Goal: Use online tool/utility: Utilize a website feature to perform a specific function

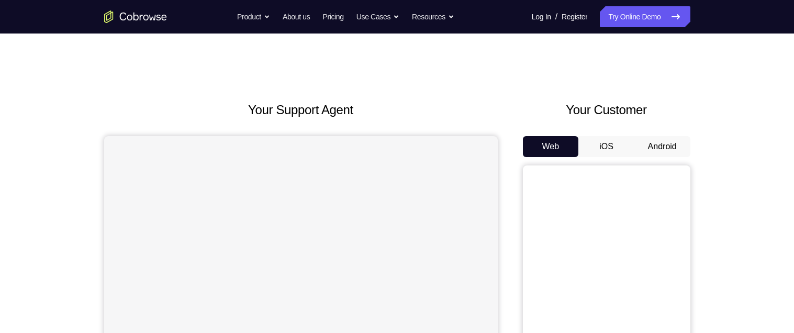
click at [648, 140] on button "Android" at bounding box center [663, 146] width 56 height 21
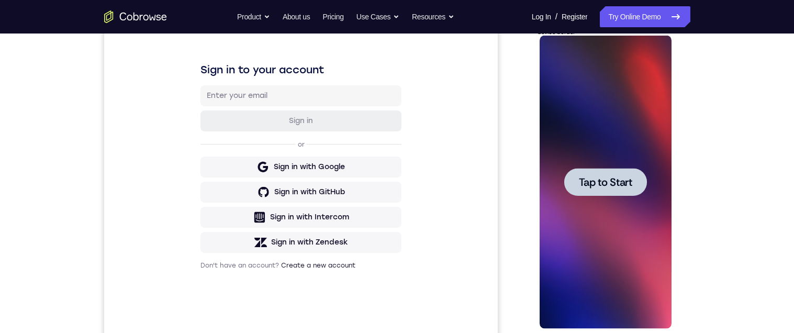
click at [611, 177] on span "Tap to Start" at bounding box center [605, 182] width 53 height 10
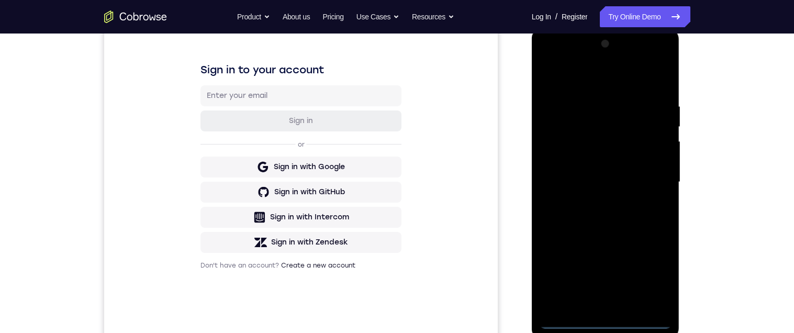
scroll to position [260, 0]
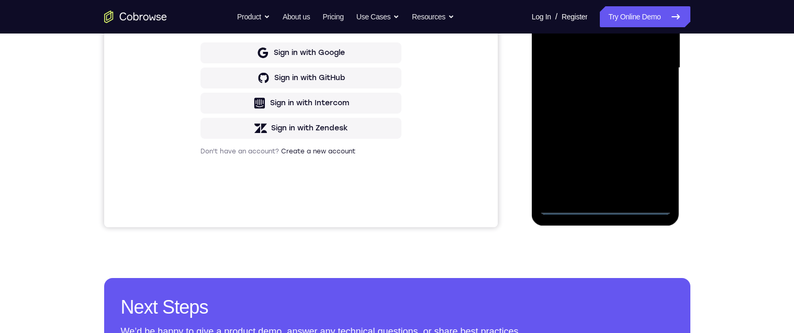
click at [605, 204] on div at bounding box center [606, 67] width 132 height 293
click at [657, 159] on div at bounding box center [606, 67] width 132 height 293
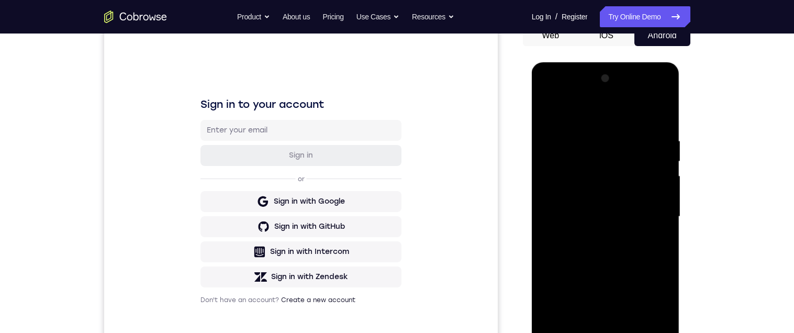
click at [579, 114] on div at bounding box center [606, 216] width 132 height 293
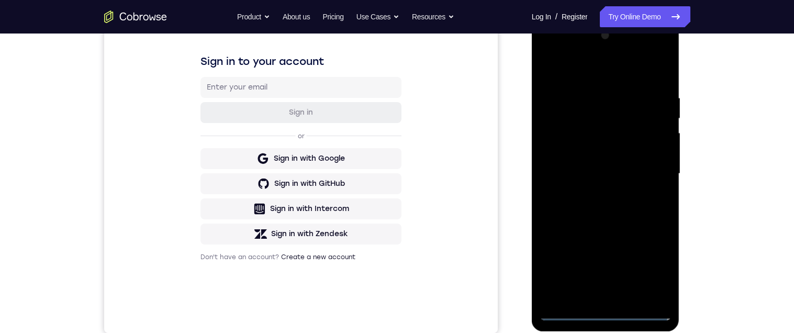
click at [655, 169] on div at bounding box center [606, 173] width 132 height 293
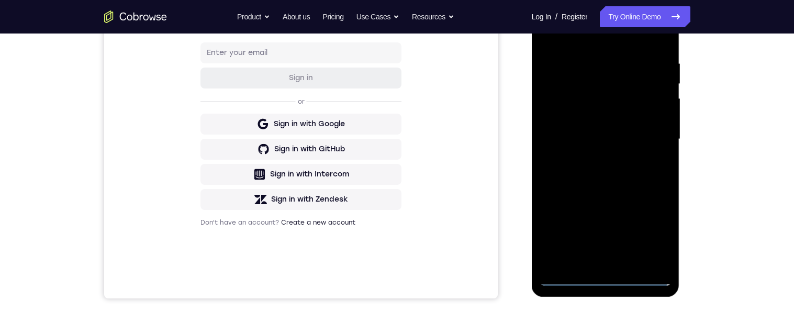
scroll to position [192, 0]
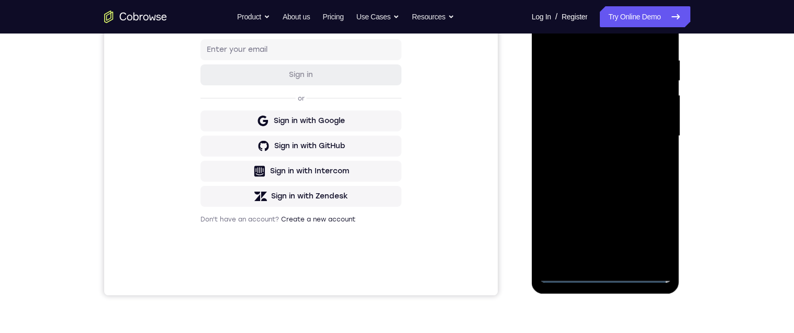
click at [595, 258] on div at bounding box center [606, 136] width 132 height 293
click at [617, 131] on div at bounding box center [606, 136] width 132 height 293
click at [592, 120] on div at bounding box center [606, 136] width 132 height 293
click at [605, 131] on div at bounding box center [606, 136] width 132 height 293
click at [595, 124] on div at bounding box center [606, 136] width 132 height 293
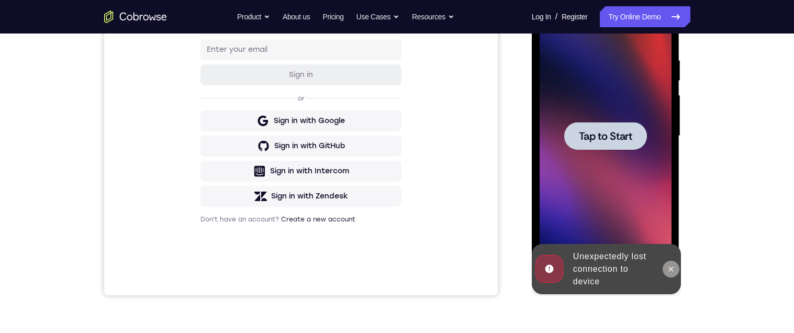
click at [671, 269] on icon at bounding box center [671, 268] width 5 height 5
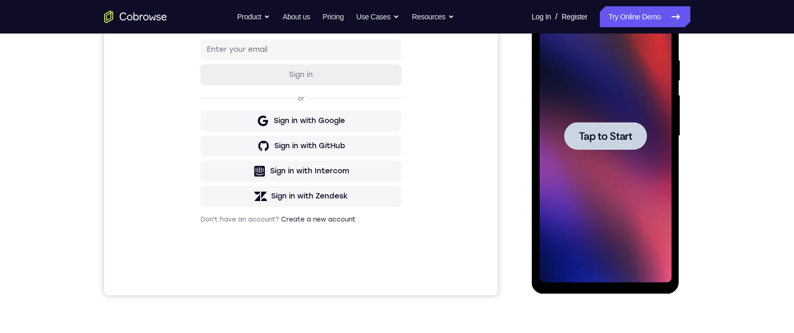
click at [611, 134] on span "Tap to Start" at bounding box center [605, 136] width 53 height 10
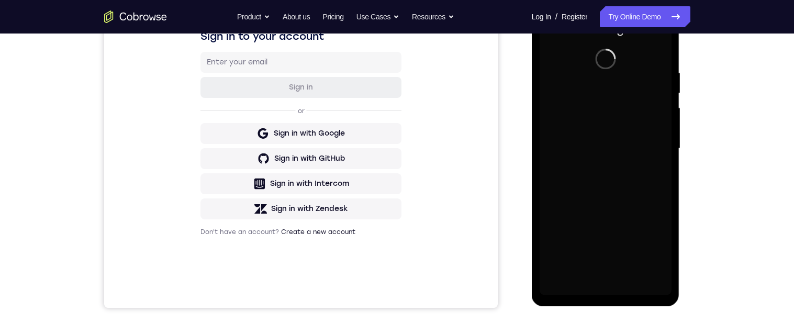
scroll to position [212, 0]
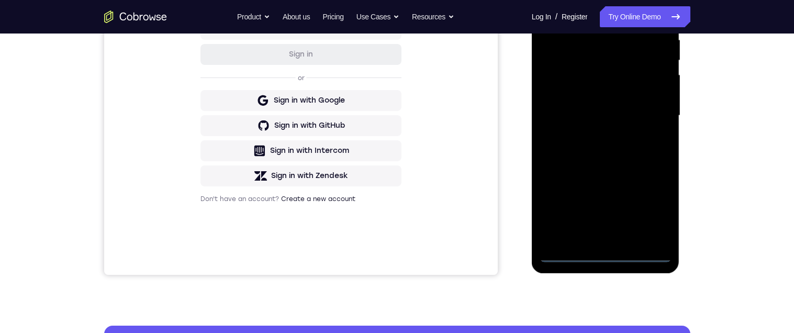
click at [606, 254] on div at bounding box center [606, 115] width 132 height 293
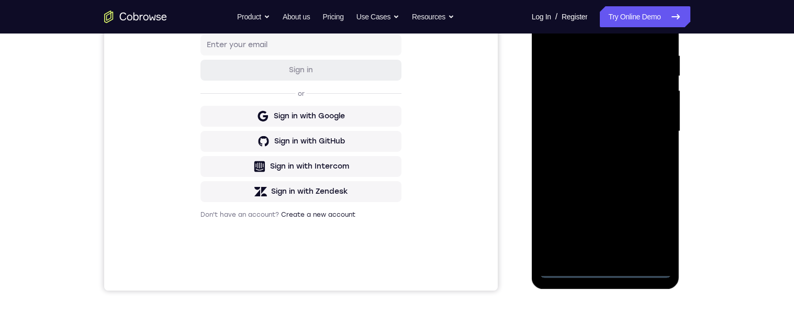
click at [658, 221] on div at bounding box center [606, 131] width 132 height 293
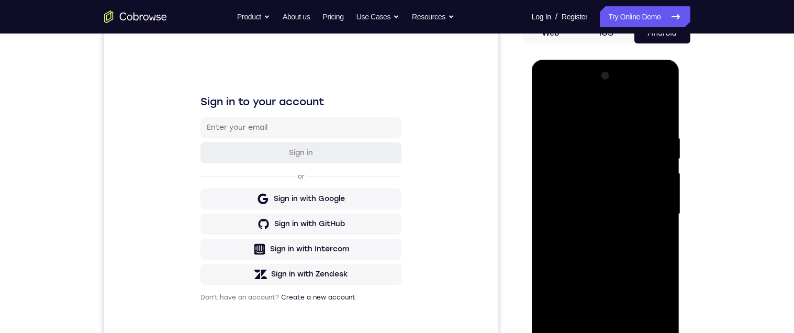
click at [624, 118] on div at bounding box center [606, 214] width 132 height 293
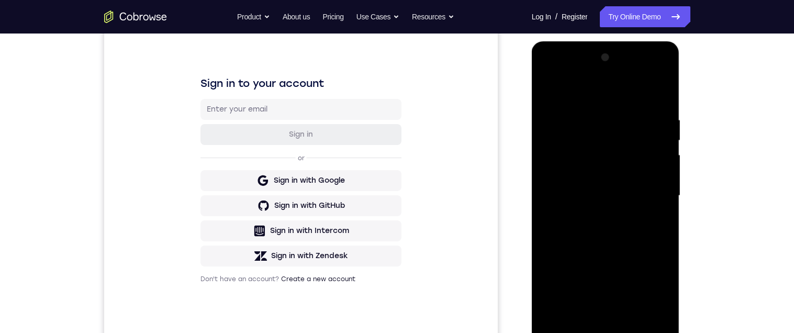
click at [647, 197] on div at bounding box center [606, 195] width 132 height 293
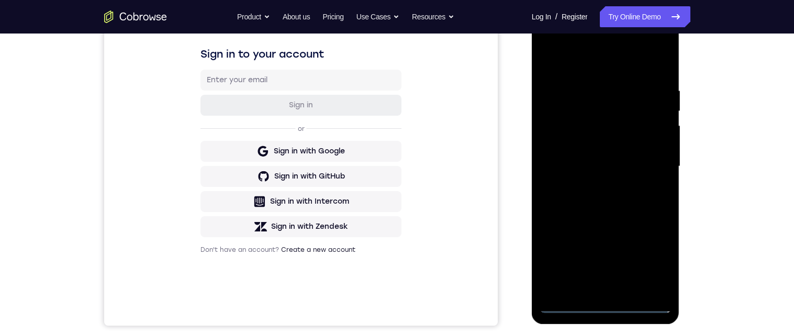
scroll to position [181, 0]
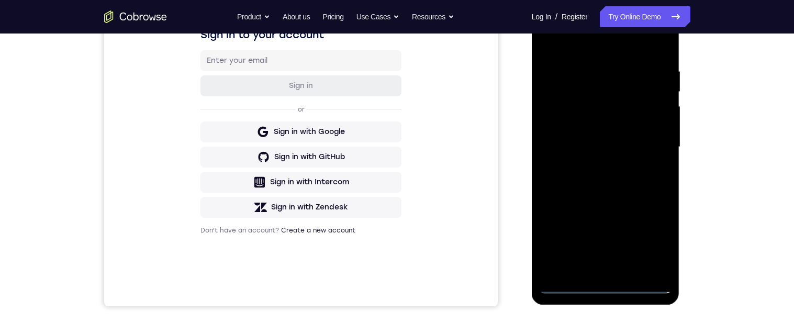
click at [601, 269] on div at bounding box center [606, 147] width 132 height 293
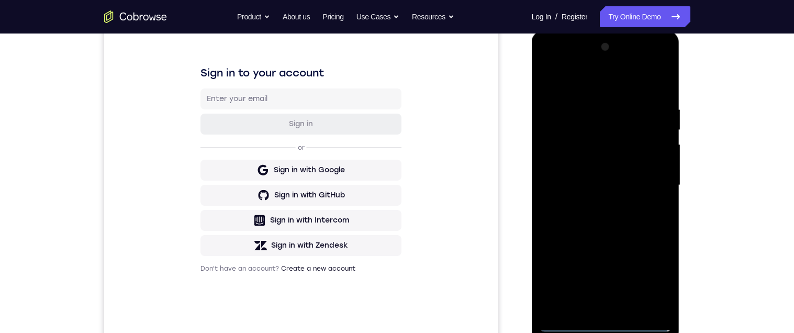
scroll to position [136, 0]
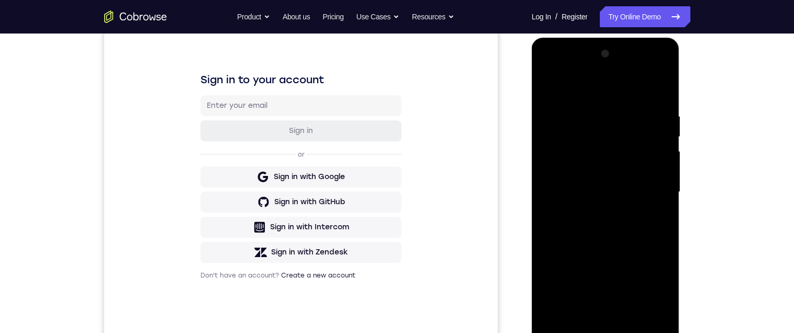
click at [638, 183] on div at bounding box center [606, 192] width 132 height 293
click at [569, 174] on div at bounding box center [606, 192] width 132 height 293
click at [606, 194] on div at bounding box center [606, 192] width 132 height 293
click at [618, 230] on div at bounding box center [606, 192] width 132 height 293
click at [611, 226] on div at bounding box center [606, 192] width 132 height 293
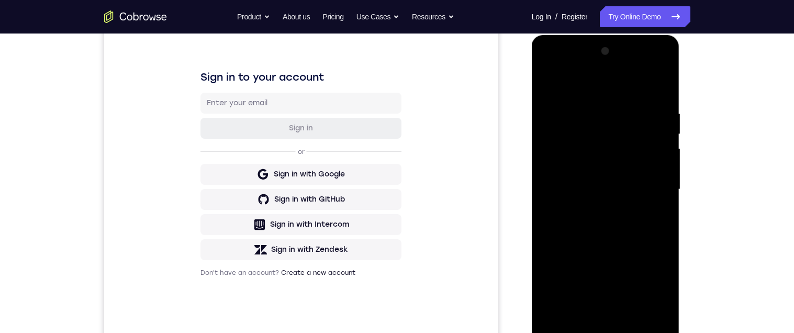
scroll to position [137, 0]
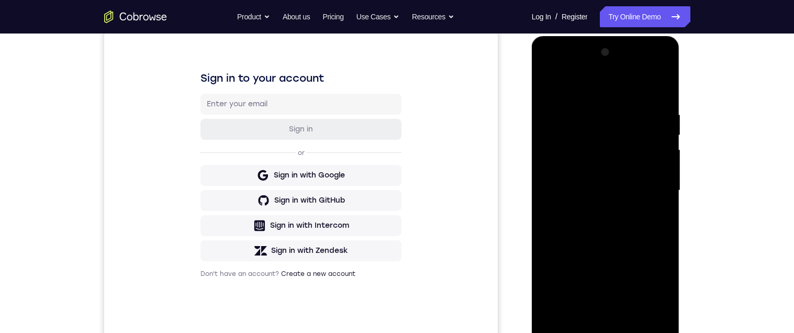
click at [628, 228] on div at bounding box center [606, 190] width 132 height 293
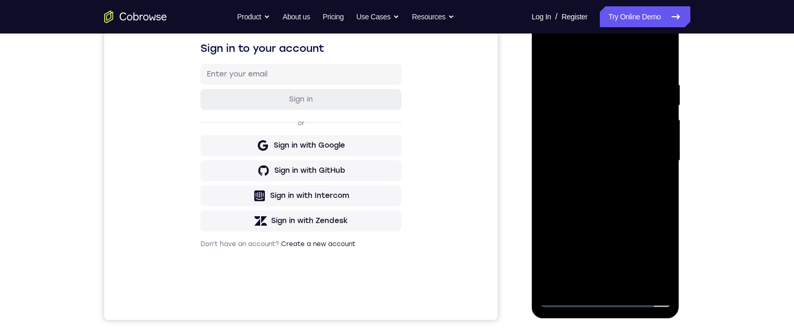
scroll to position [172, 0]
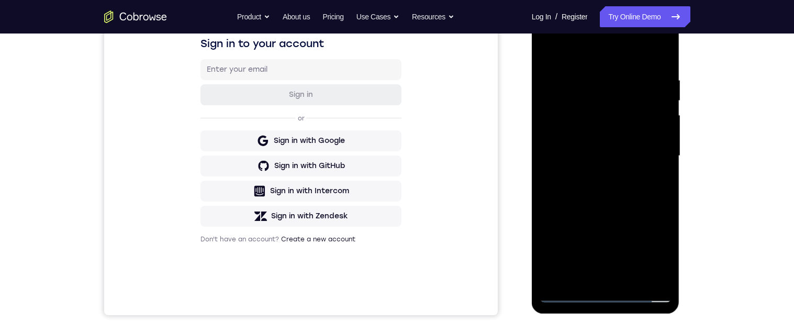
click at [628, 198] on div at bounding box center [606, 155] width 132 height 293
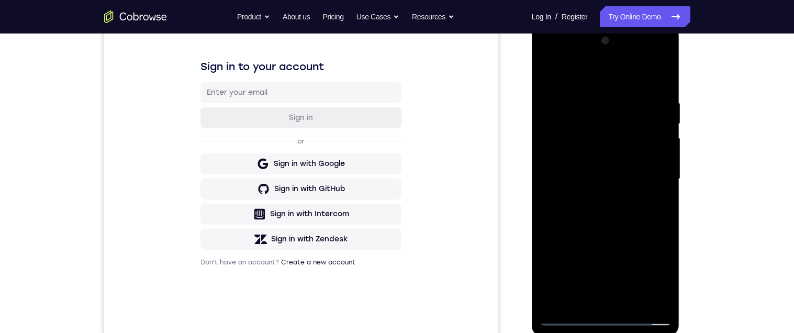
scroll to position [148, 0]
click at [666, 75] on div at bounding box center [606, 179] width 132 height 293
click at [627, 101] on div at bounding box center [606, 179] width 132 height 293
click at [635, 206] on div at bounding box center [606, 179] width 132 height 293
click at [650, 208] on div at bounding box center [606, 179] width 132 height 293
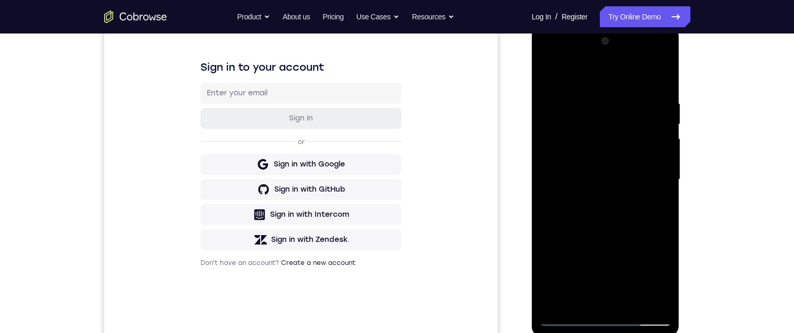
click at [646, 170] on div at bounding box center [606, 179] width 132 height 293
click at [626, 121] on div at bounding box center [606, 179] width 132 height 293
click at [551, 81] on div at bounding box center [606, 179] width 132 height 293
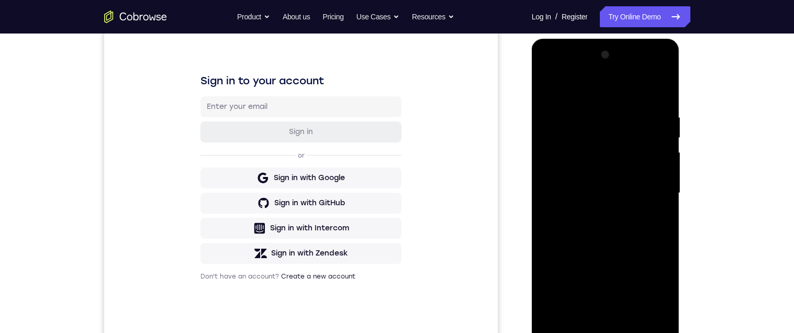
scroll to position [118, 0]
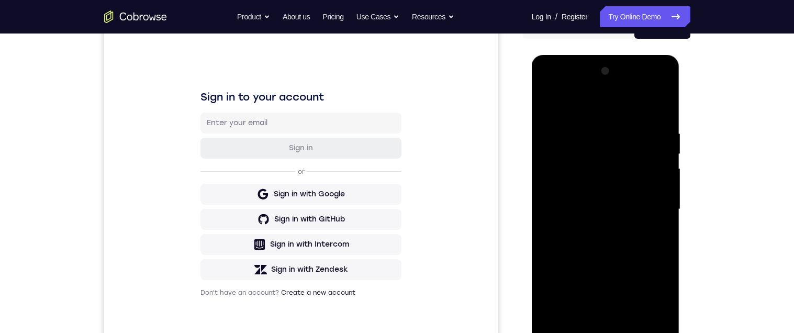
click at [594, 171] on div at bounding box center [606, 209] width 132 height 293
click at [549, 106] on div at bounding box center [606, 209] width 132 height 293
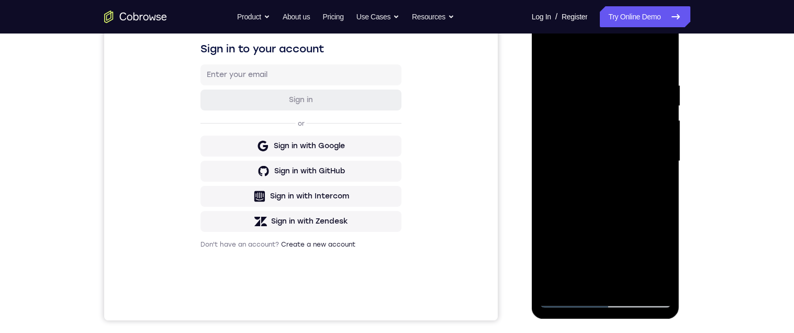
scroll to position [184, 0]
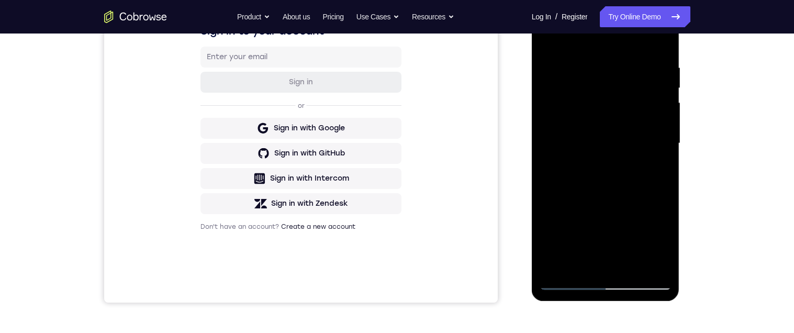
click at [639, 269] on div at bounding box center [606, 143] width 132 height 293
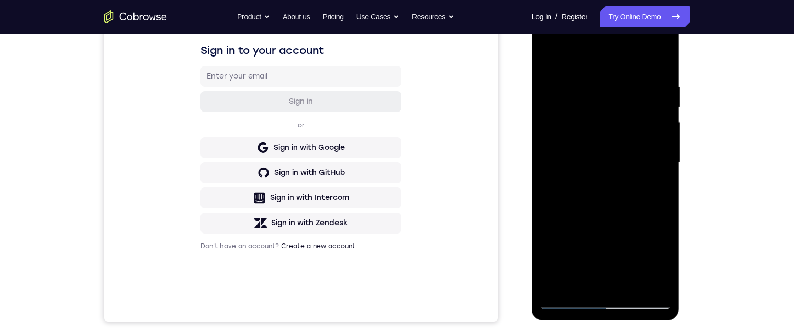
scroll to position [153, 0]
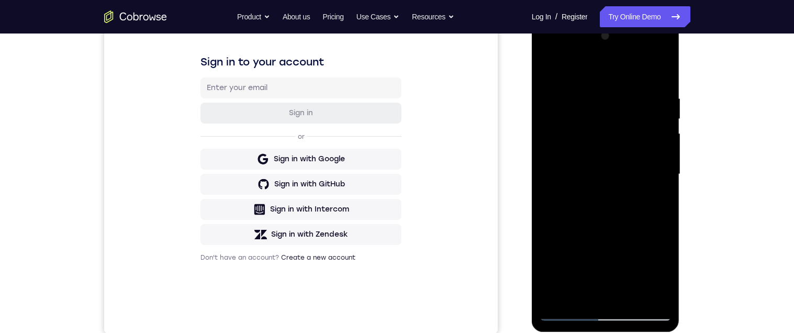
click at [606, 89] on div at bounding box center [606, 174] width 132 height 293
click at [638, 84] on div at bounding box center [606, 174] width 132 height 293
click at [636, 84] on div at bounding box center [606, 174] width 132 height 293
click at [555, 86] on div at bounding box center [606, 174] width 132 height 293
click at [574, 88] on div at bounding box center [606, 174] width 132 height 293
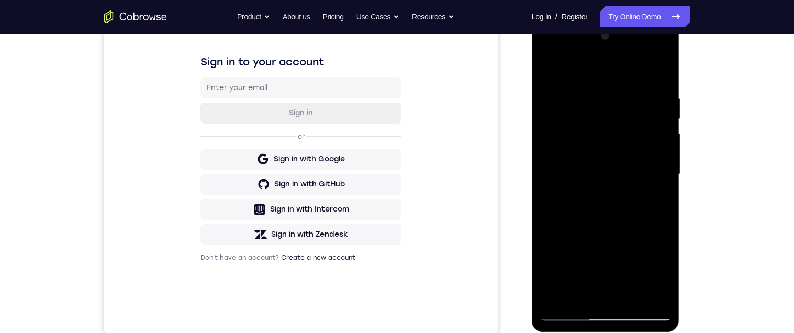
click at [654, 150] on div at bounding box center [606, 174] width 132 height 293
click at [635, 83] on div at bounding box center [606, 174] width 132 height 293
click at [550, 296] on div at bounding box center [606, 174] width 132 height 293
click at [664, 299] on div at bounding box center [606, 174] width 132 height 293
click at [548, 69] on div at bounding box center [606, 174] width 132 height 293
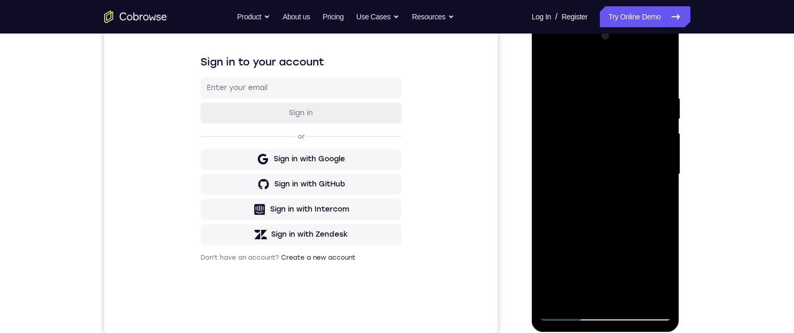
click at [553, 297] on div at bounding box center [606, 174] width 132 height 293
click at [570, 309] on div at bounding box center [606, 174] width 132 height 293
click at [566, 310] on div at bounding box center [606, 174] width 132 height 293
click at [572, 312] on div at bounding box center [606, 174] width 132 height 293
click at [573, 313] on div at bounding box center [606, 174] width 132 height 293
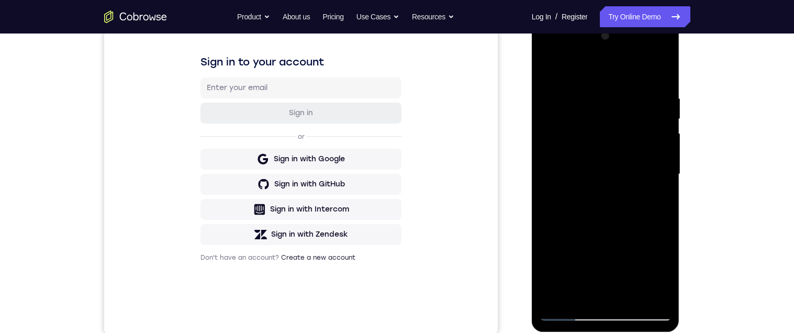
click at [572, 315] on div at bounding box center [606, 174] width 132 height 293
click at [571, 314] on div at bounding box center [606, 174] width 132 height 293
click at [573, 315] on div at bounding box center [606, 174] width 132 height 293
click at [573, 313] on div at bounding box center [606, 174] width 132 height 293
click at [570, 312] on div at bounding box center [606, 174] width 132 height 293
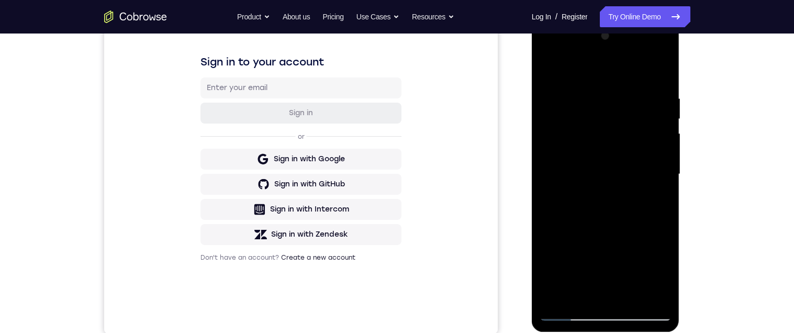
click at [629, 297] on div at bounding box center [606, 174] width 132 height 293
click at [625, 218] on div at bounding box center [606, 174] width 132 height 293
click at [610, 234] on div at bounding box center [606, 174] width 132 height 293
click at [628, 191] on div at bounding box center [606, 174] width 132 height 293
click at [593, 154] on div at bounding box center [606, 174] width 132 height 293
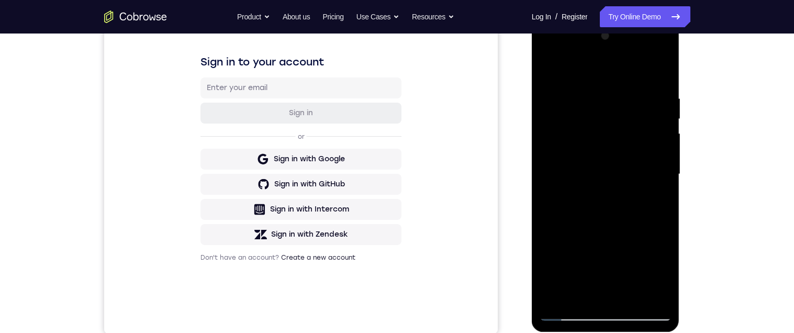
click at [654, 199] on div at bounding box center [606, 174] width 132 height 293
click at [549, 68] on div at bounding box center [606, 174] width 132 height 293
click at [590, 158] on div at bounding box center [606, 174] width 132 height 293
click at [549, 70] on div at bounding box center [606, 174] width 132 height 293
click at [608, 274] on div at bounding box center [606, 174] width 132 height 293
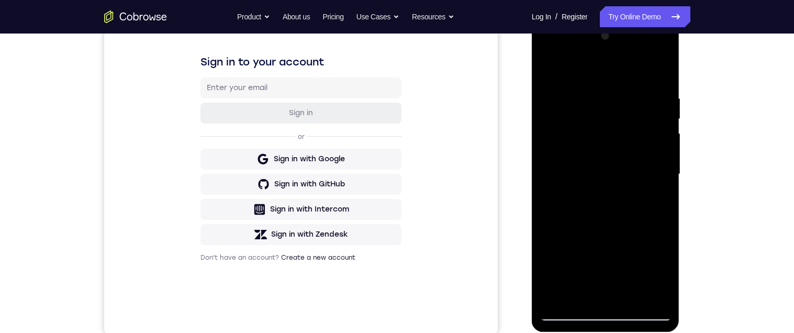
click at [552, 69] on div at bounding box center [606, 174] width 132 height 293
click at [582, 268] on div at bounding box center [606, 174] width 132 height 293
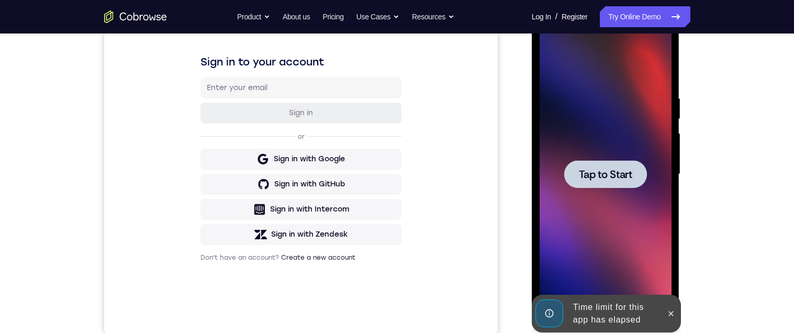
click at [596, 170] on span "Tap to Start" at bounding box center [605, 174] width 53 height 10
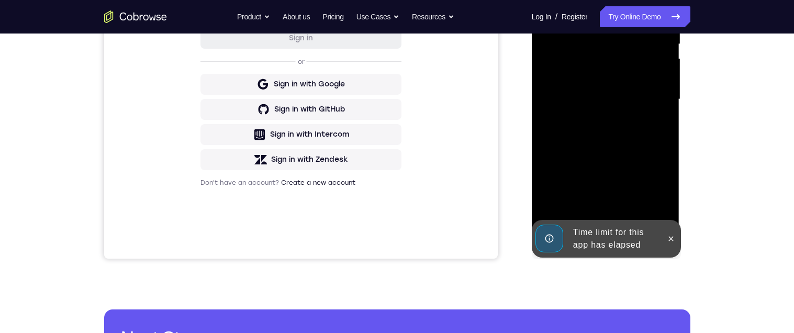
scroll to position [301, 0]
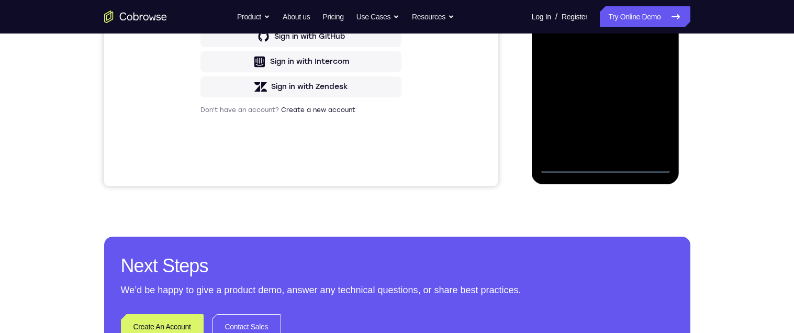
click at [601, 159] on div at bounding box center [606, 26] width 132 height 293
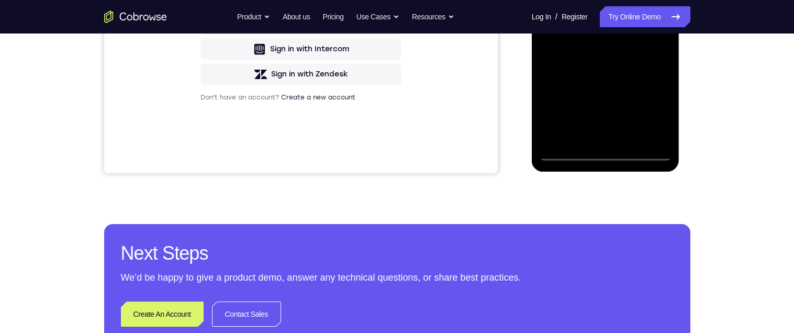
click at [611, 149] on div at bounding box center [606, 14] width 132 height 293
click at [605, 151] on div at bounding box center [606, 14] width 132 height 293
click at [644, 105] on div at bounding box center [606, 14] width 132 height 293
click at [601, 0] on div at bounding box center [606, 14] width 132 height 293
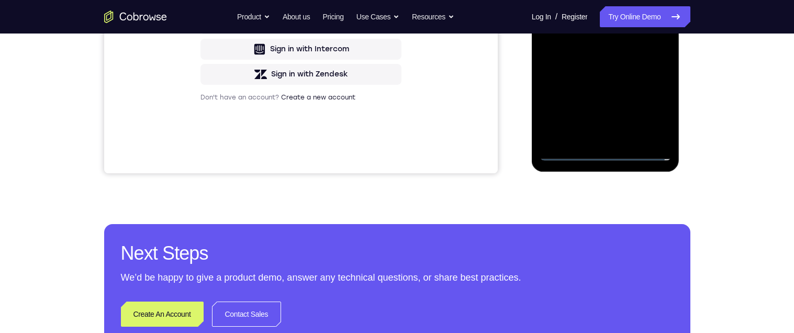
click at [650, 6] on div at bounding box center [606, 14] width 132 height 293
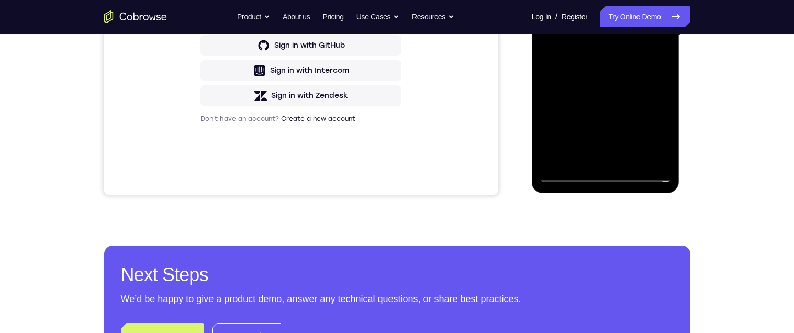
click at [595, 159] on div at bounding box center [606, 35] width 132 height 293
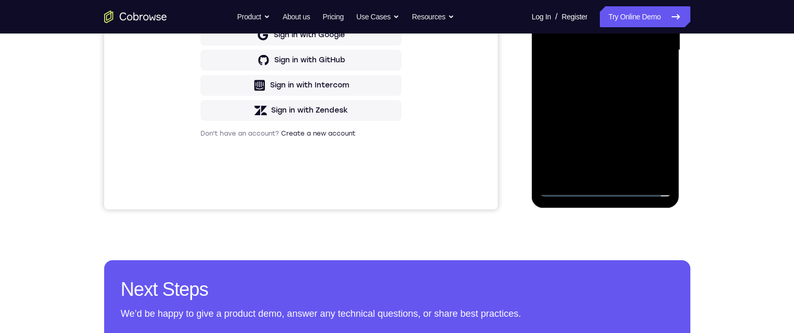
click at [595, 39] on div at bounding box center [606, 50] width 132 height 293
click at [581, 34] on div at bounding box center [606, 50] width 132 height 293
click at [609, 49] on div at bounding box center [606, 50] width 132 height 293
click at [624, 87] on div at bounding box center [606, 50] width 132 height 293
click at [611, 82] on div at bounding box center [606, 50] width 132 height 293
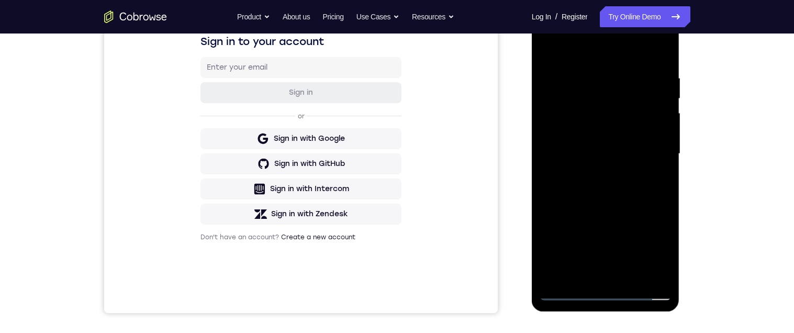
scroll to position [176, 0]
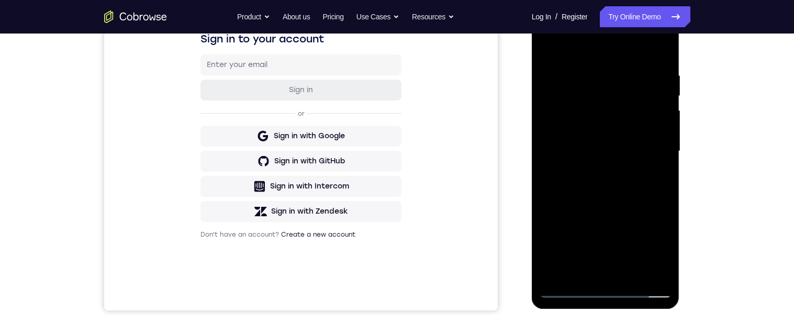
click at [622, 202] on div at bounding box center [606, 151] width 132 height 293
click at [608, 194] on div at bounding box center [606, 151] width 132 height 293
click at [629, 275] on div at bounding box center [606, 151] width 132 height 293
click at [607, 201] on div at bounding box center [606, 151] width 132 height 293
click at [594, 133] on div at bounding box center [606, 151] width 132 height 293
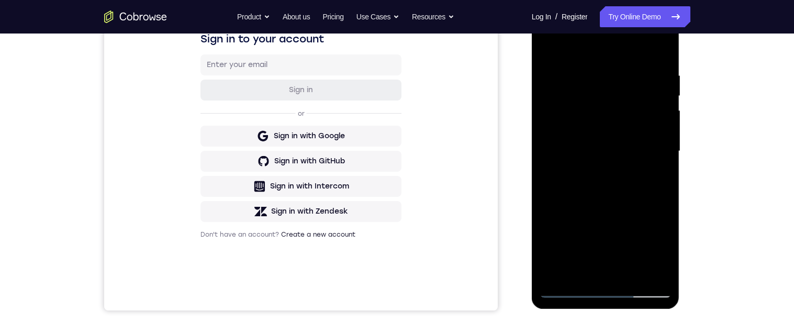
scroll to position [192, 0]
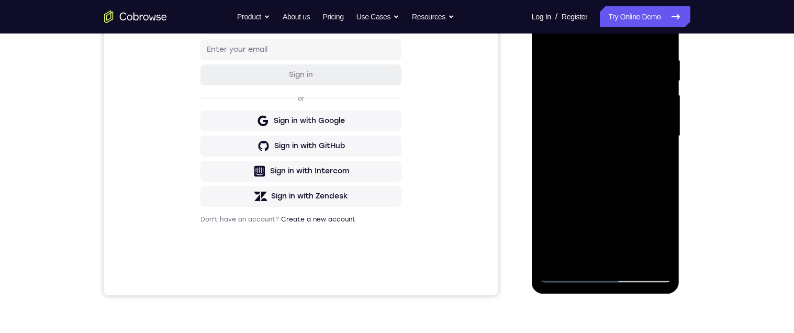
click at [658, 162] on div at bounding box center [606, 136] width 132 height 293
click at [659, 158] on div at bounding box center [606, 136] width 132 height 293
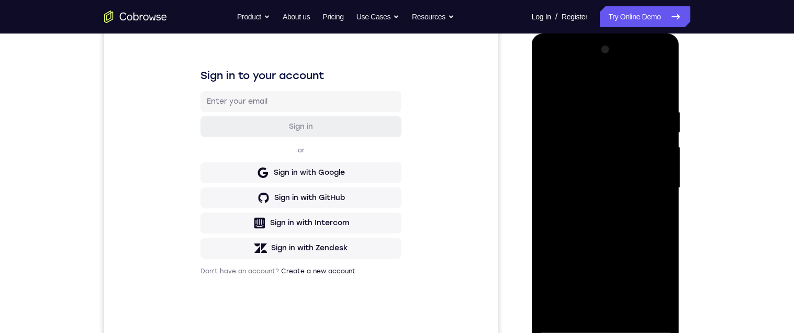
click at [549, 80] on div at bounding box center [606, 187] width 132 height 293
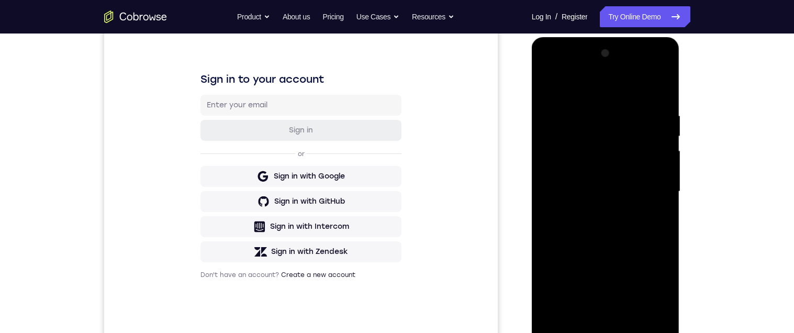
scroll to position [152, 0]
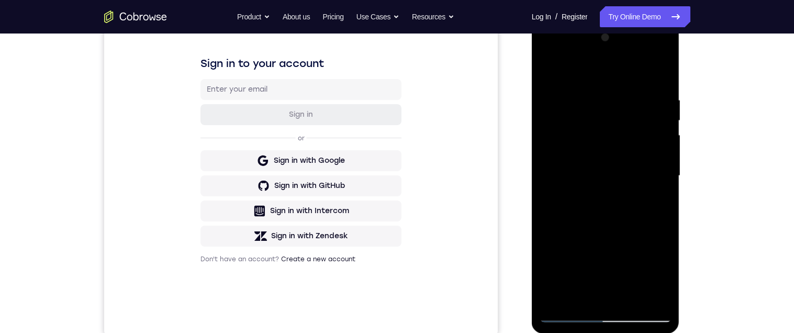
click at [593, 159] on div at bounding box center [606, 175] width 132 height 293
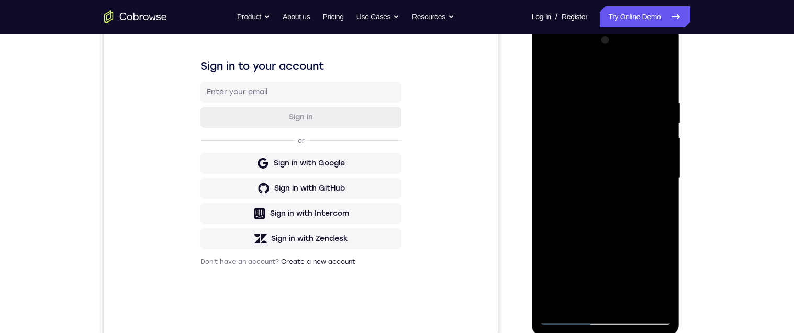
click at [546, 73] on div at bounding box center [606, 178] width 132 height 293
click at [602, 159] on div at bounding box center [606, 178] width 132 height 293
click at [658, 204] on div at bounding box center [606, 178] width 132 height 293
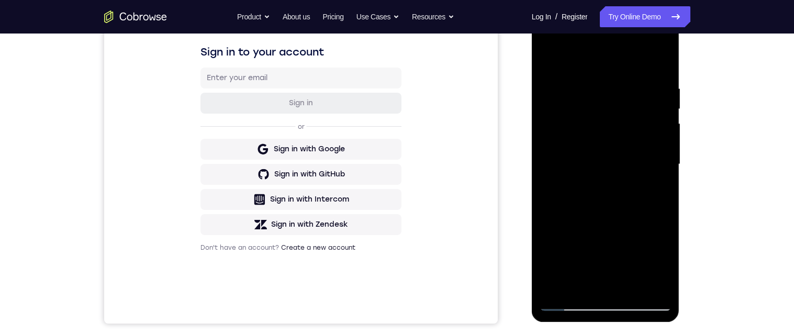
scroll to position [150, 0]
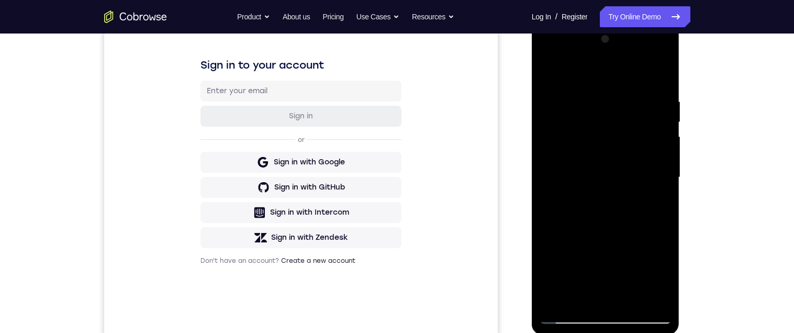
click at [548, 77] on div at bounding box center [606, 177] width 132 height 293
click at [598, 164] on div at bounding box center [606, 177] width 132 height 293
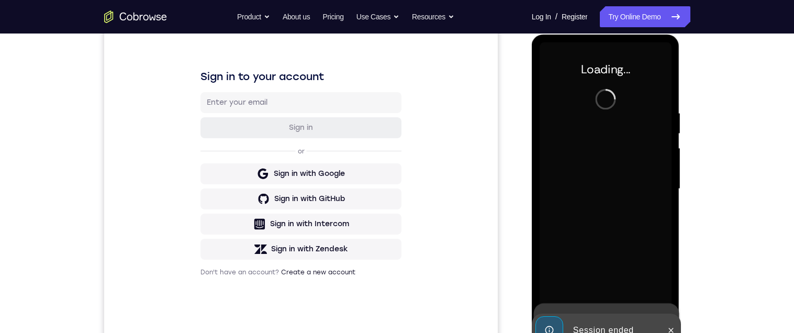
scroll to position [135, 0]
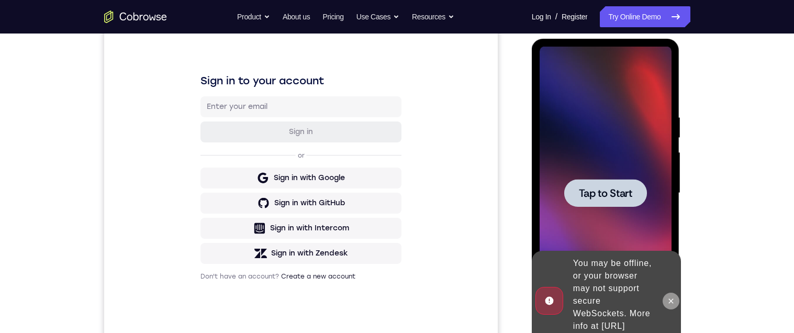
click at [673, 297] on icon at bounding box center [671, 301] width 8 height 8
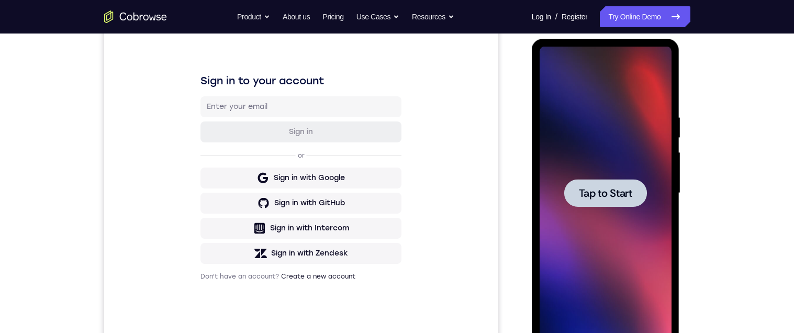
click at [614, 193] on span "Tap to Start" at bounding box center [605, 193] width 53 height 10
click at [606, 192] on span "Tap to Start" at bounding box center [605, 193] width 53 height 10
click at [606, 194] on span "Tap to Start" at bounding box center [605, 193] width 53 height 10
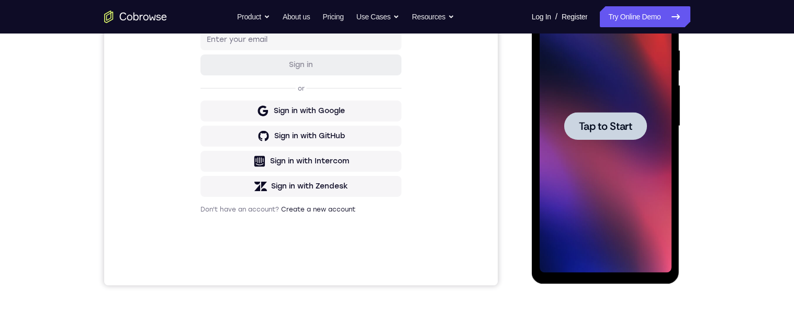
scroll to position [203, 0]
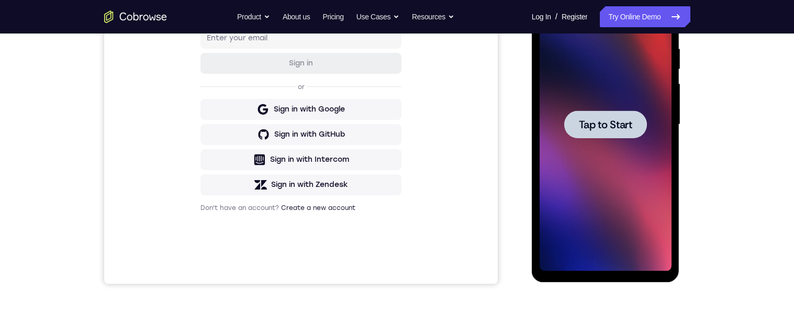
click at [596, 124] on span "Tap to Start" at bounding box center [605, 124] width 53 height 10
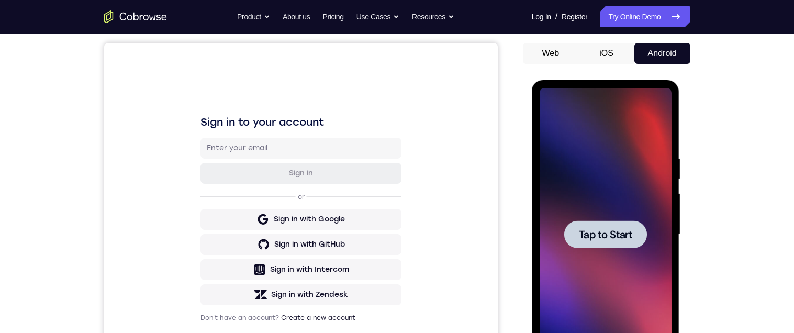
scroll to position [124, 0]
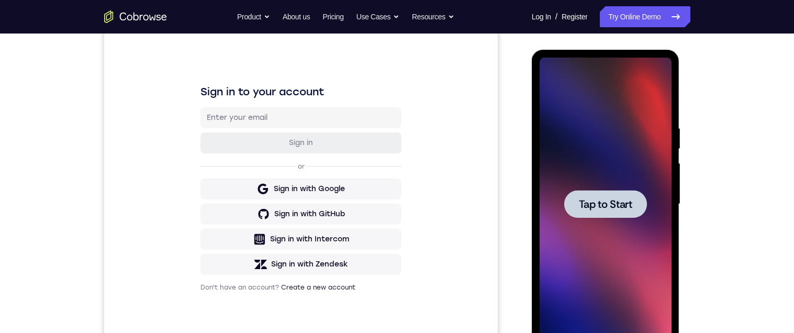
click at [605, 207] on span "Tap to Start" at bounding box center [605, 204] width 53 height 10
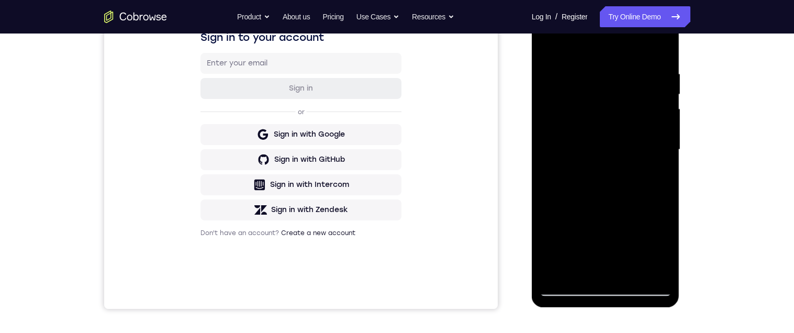
scroll to position [182, 0]
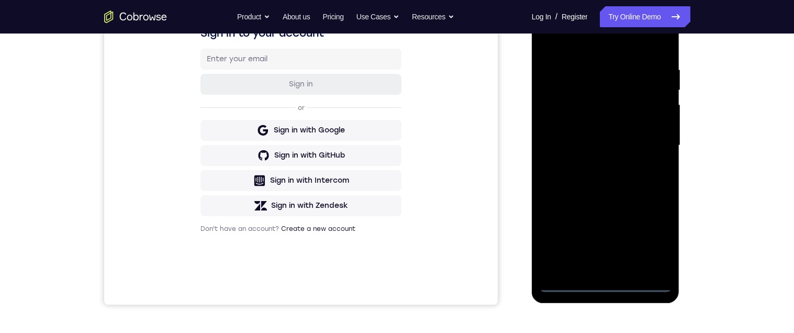
click at [607, 287] on div at bounding box center [606, 145] width 132 height 293
click at [654, 240] on div at bounding box center [606, 145] width 132 height 293
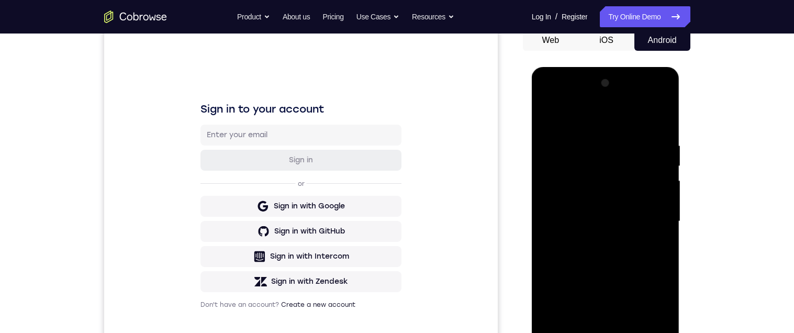
scroll to position [115, 0]
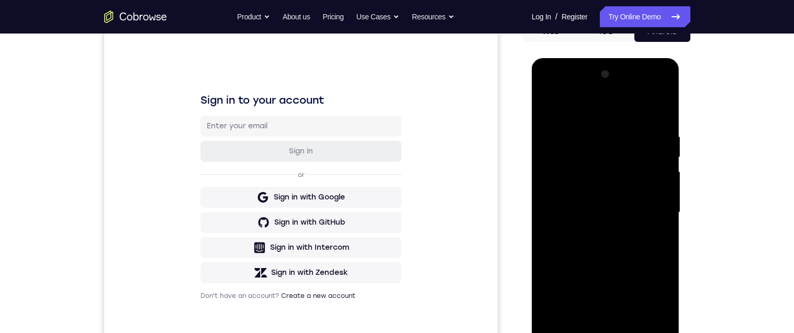
click at [591, 111] on div at bounding box center [606, 212] width 132 height 293
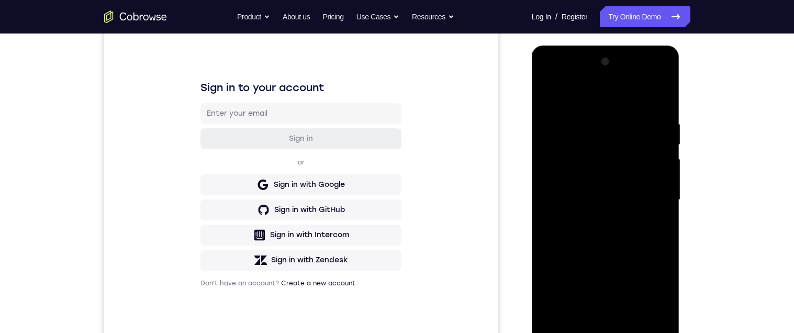
click at [654, 199] on div at bounding box center [606, 199] width 132 height 293
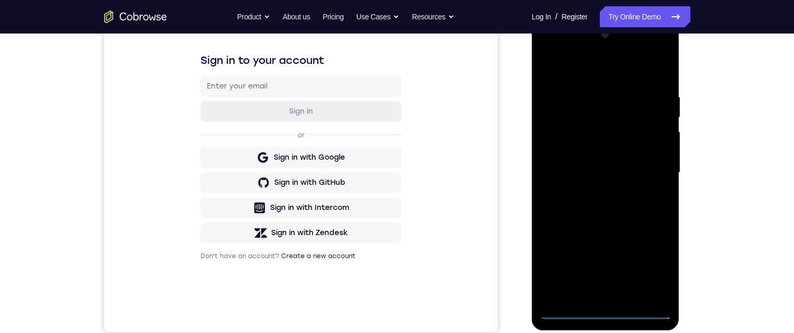
scroll to position [165, 0]
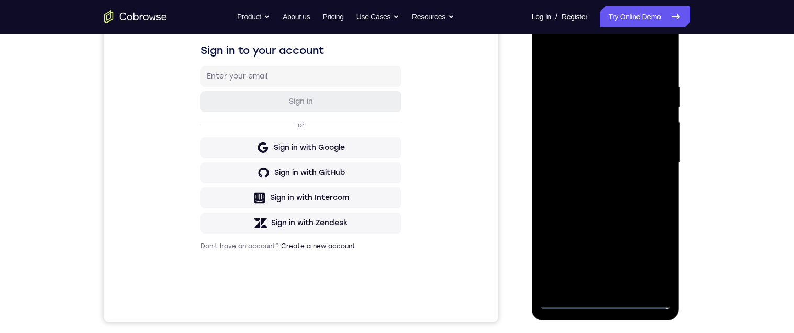
click at [596, 286] on div at bounding box center [606, 162] width 132 height 293
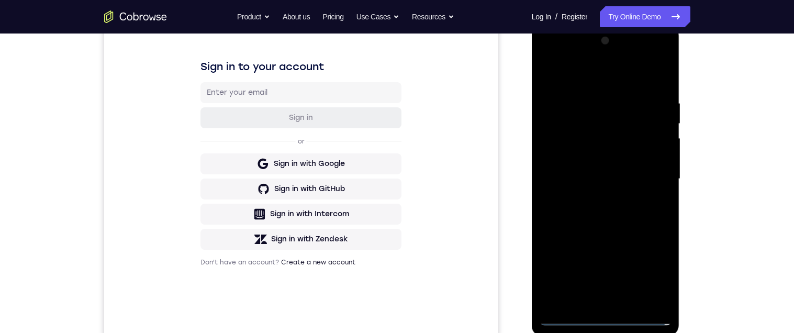
click at [629, 172] on div at bounding box center [606, 178] width 132 height 293
click at [576, 160] on div at bounding box center [606, 178] width 132 height 293
click at [606, 180] on div at bounding box center [606, 178] width 132 height 293
click at [608, 214] on div at bounding box center [606, 178] width 132 height 293
click at [607, 209] on div at bounding box center [606, 178] width 132 height 293
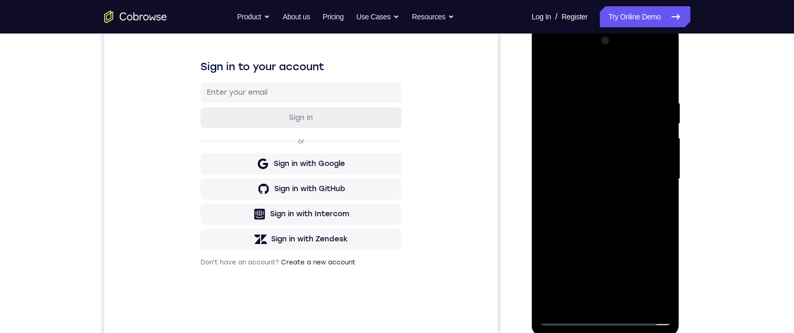
scroll to position [166, 0]
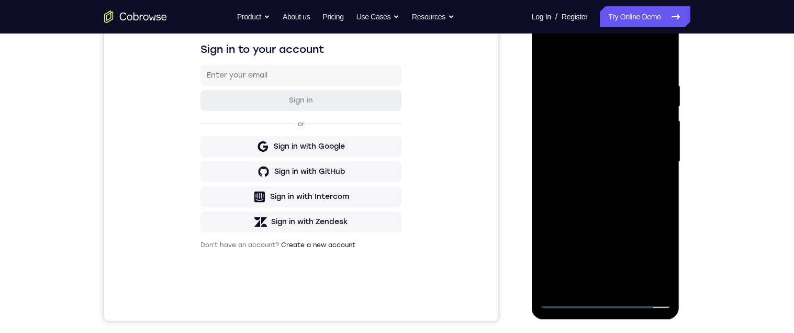
click at [615, 206] on div at bounding box center [606, 161] width 132 height 293
click at [639, 285] on div at bounding box center [606, 161] width 132 height 293
click at [606, 220] on div at bounding box center [606, 161] width 132 height 293
click at [597, 148] on div at bounding box center [606, 161] width 132 height 293
click at [656, 190] on div at bounding box center [606, 161] width 132 height 293
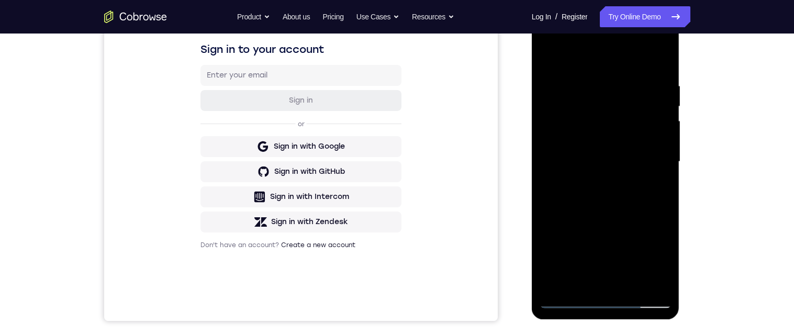
click at [662, 188] on div at bounding box center [606, 161] width 132 height 293
click at [654, 185] on div at bounding box center [606, 161] width 132 height 293
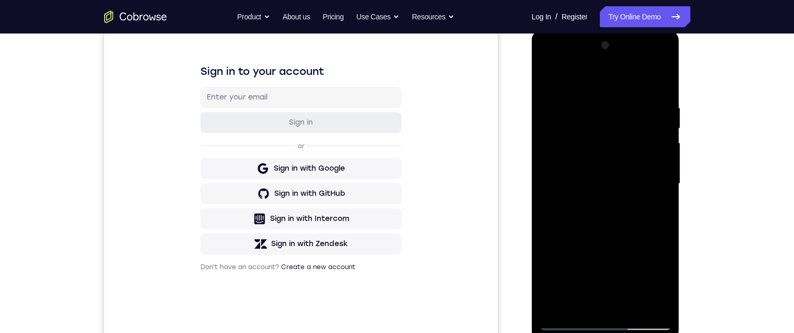
scroll to position [120, 0]
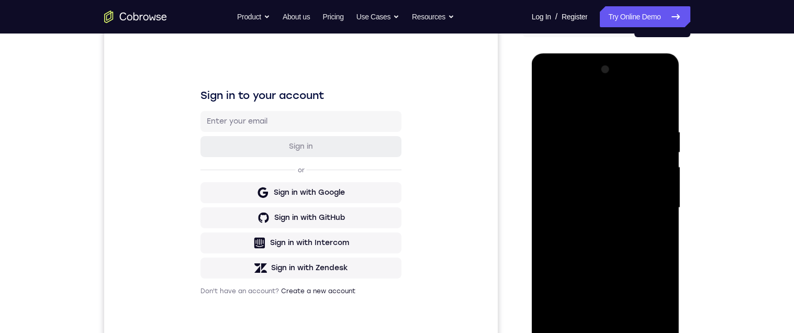
click at [549, 102] on div at bounding box center [606, 207] width 132 height 293
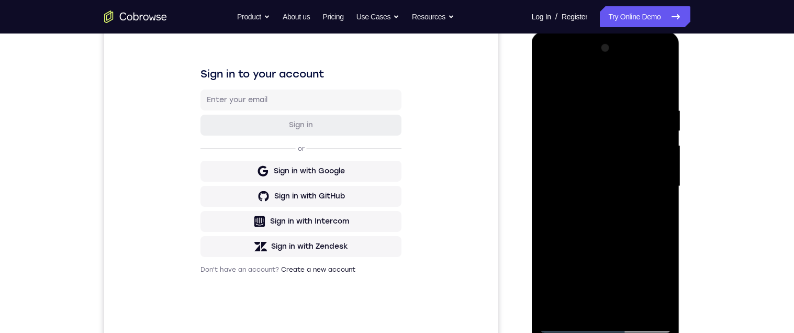
click at [580, 171] on div at bounding box center [606, 186] width 132 height 293
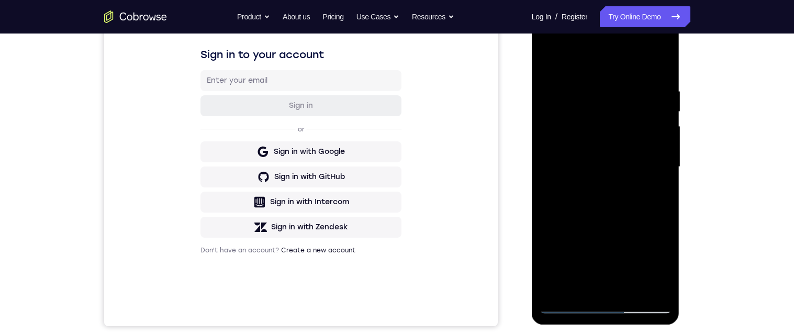
scroll to position [155, 0]
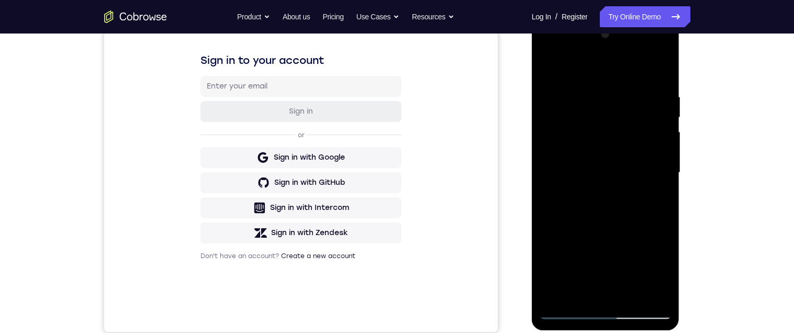
click at [548, 71] on div at bounding box center [606, 172] width 132 height 293
click at [590, 157] on div at bounding box center [606, 173] width 132 height 293
click at [544, 68] on div at bounding box center [606, 173] width 132 height 293
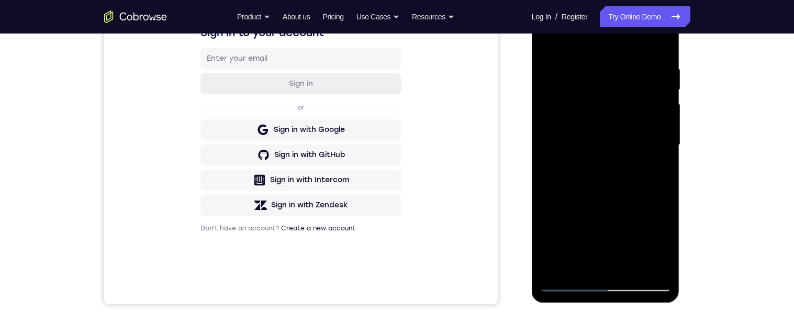
scroll to position [190, 0]
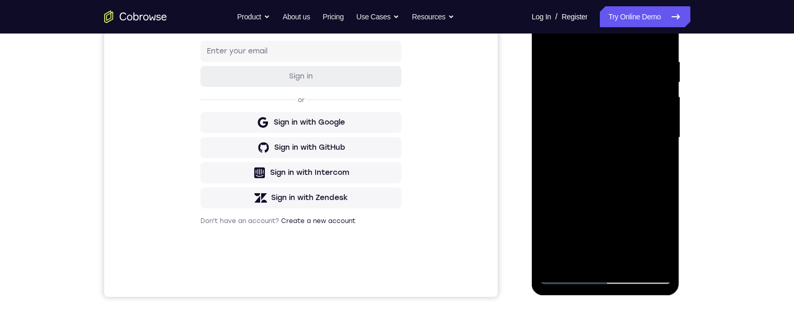
click at [594, 126] on div at bounding box center [606, 137] width 132 height 293
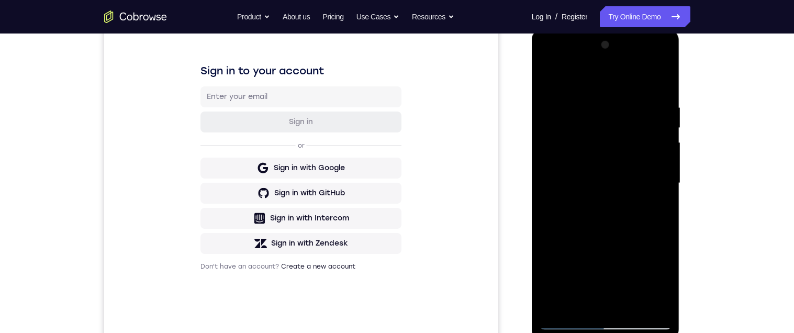
scroll to position [118, 0]
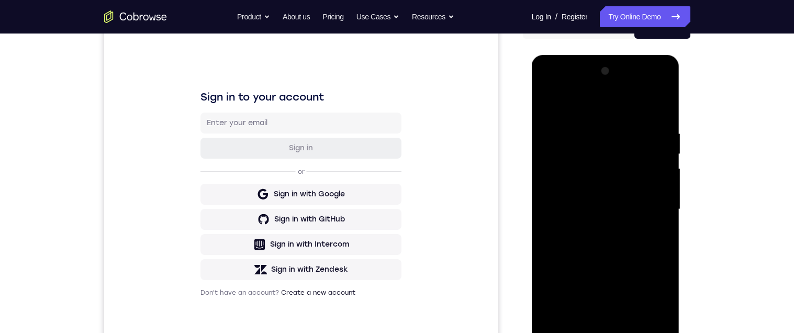
click at [548, 105] on div at bounding box center [606, 209] width 132 height 293
click at [588, 196] on div at bounding box center [606, 209] width 132 height 293
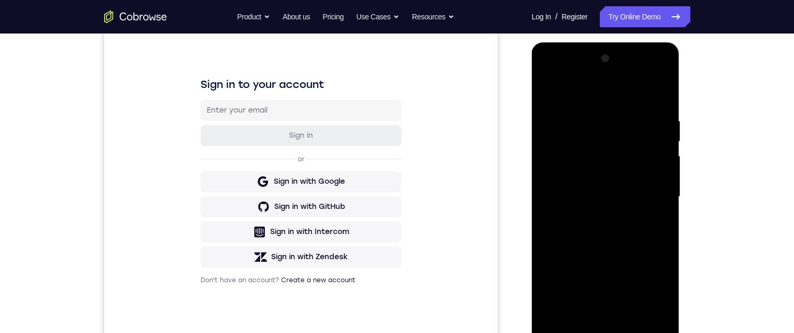
scroll to position [162, 0]
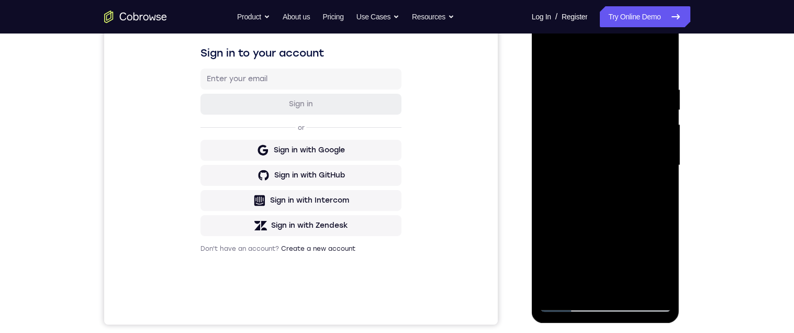
click at [597, 250] on div at bounding box center [606, 165] width 132 height 293
click at [640, 255] on div at bounding box center [606, 165] width 132 height 293
click at [654, 192] on div at bounding box center [606, 165] width 132 height 293
click at [624, 136] on div at bounding box center [606, 165] width 132 height 293
click at [649, 228] on div at bounding box center [606, 165] width 132 height 293
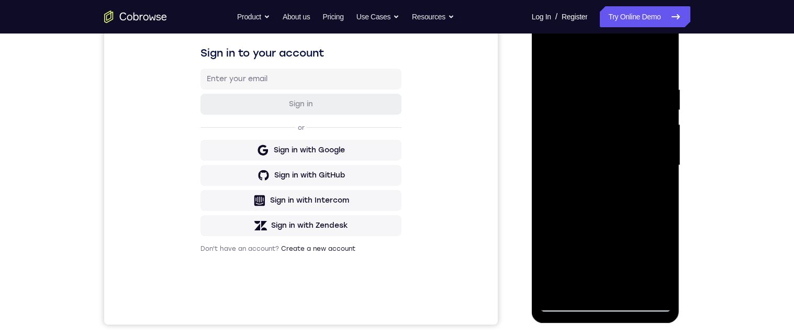
click at [618, 192] on div at bounding box center [606, 165] width 132 height 293
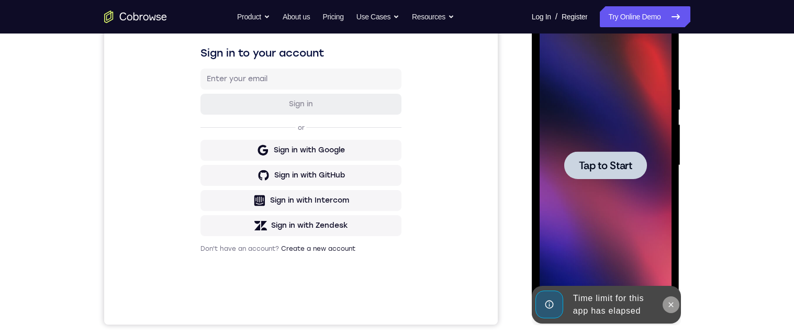
click at [671, 305] on icon at bounding box center [671, 305] width 8 height 8
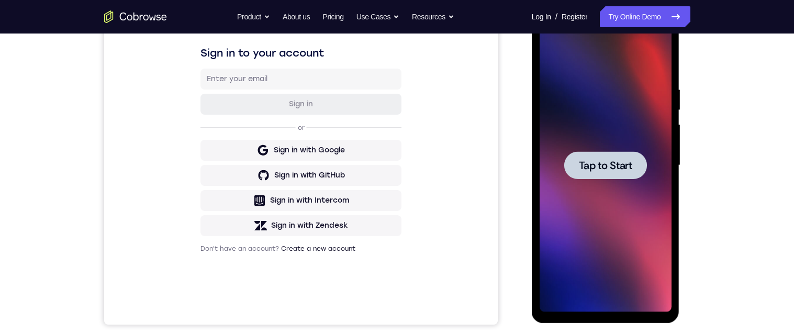
click at [607, 165] on span "Tap to Start" at bounding box center [605, 165] width 53 height 10
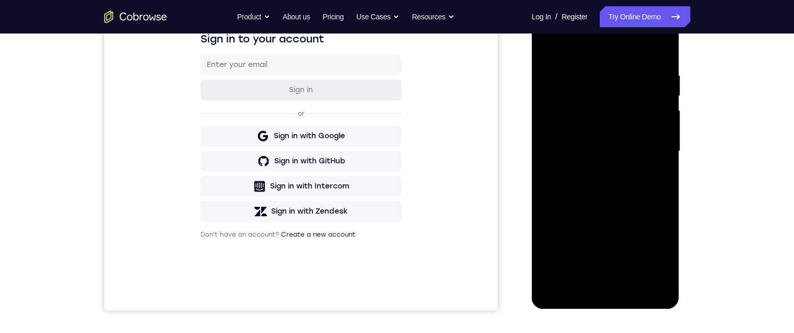
scroll to position [188, 0]
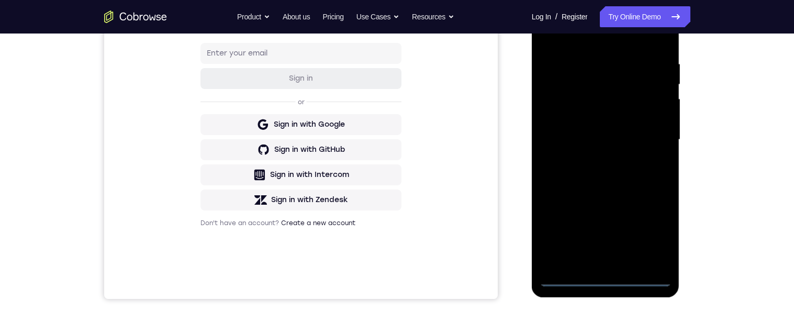
click at [608, 277] on div at bounding box center [606, 139] width 132 height 293
click at [661, 235] on div at bounding box center [606, 139] width 132 height 293
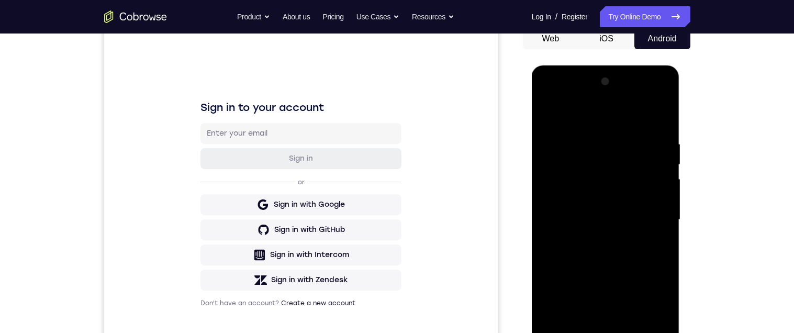
scroll to position [79, 0]
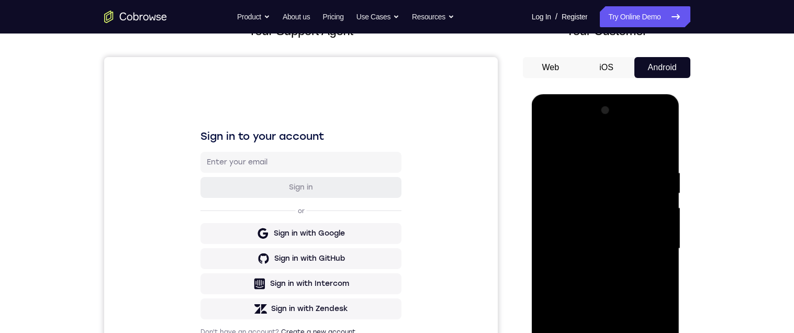
click at [606, 142] on div at bounding box center [606, 248] width 132 height 293
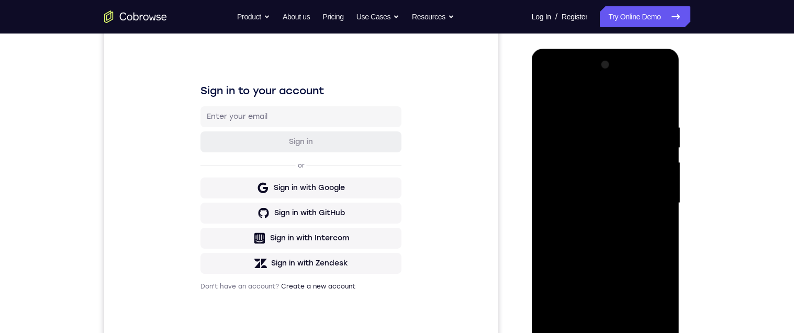
scroll to position [133, 0]
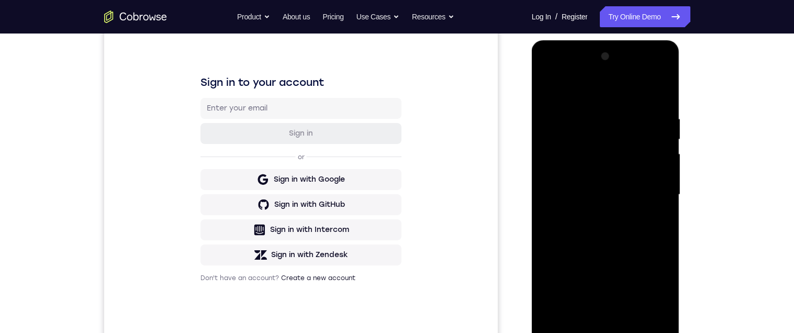
click at [654, 189] on div at bounding box center [606, 194] width 132 height 293
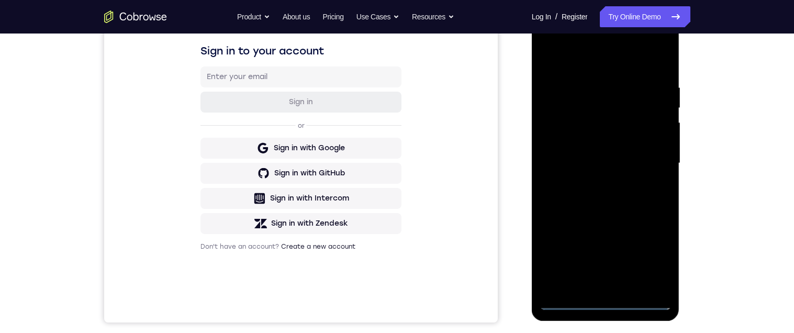
scroll to position [182, 0]
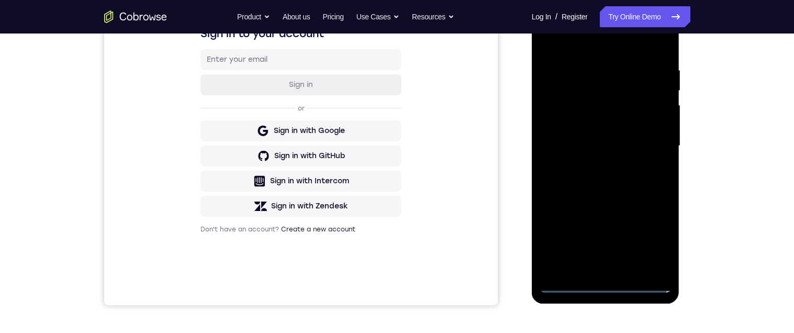
click at [593, 166] on div at bounding box center [606, 145] width 132 height 293
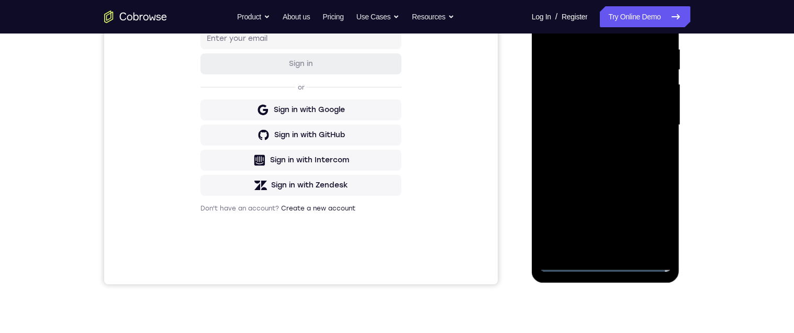
click at [621, 118] on div at bounding box center [606, 125] width 132 height 293
click at [586, 101] on div at bounding box center [606, 124] width 132 height 293
click at [598, 126] on div at bounding box center [606, 124] width 132 height 293
click at [615, 161] on div at bounding box center [606, 124] width 132 height 293
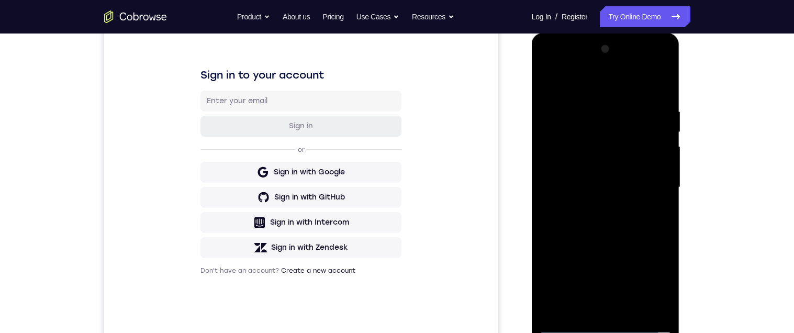
scroll to position [137, 0]
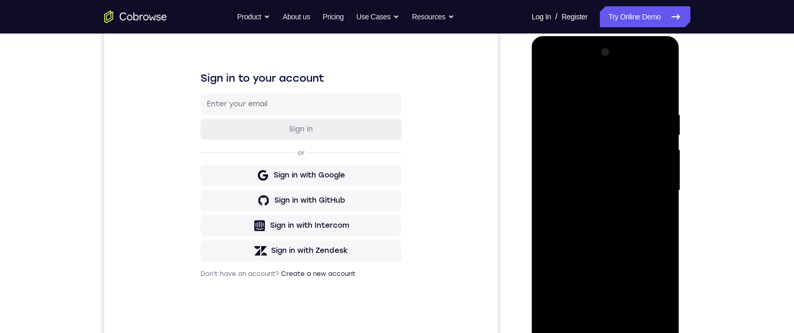
click at [605, 221] on div at bounding box center [606, 190] width 132 height 293
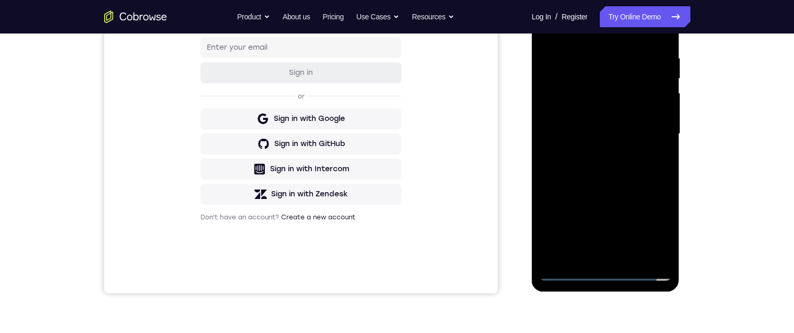
scroll to position [196, 0]
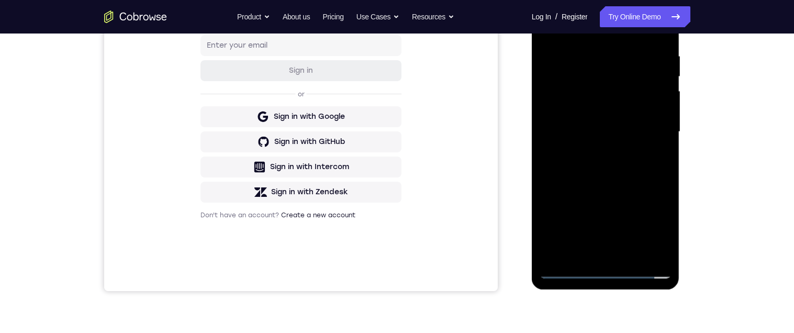
click at [607, 174] on div at bounding box center [606, 131] width 132 height 293
click at [630, 257] on div at bounding box center [606, 131] width 132 height 293
click at [607, 183] on div at bounding box center [606, 131] width 132 height 293
click at [589, 116] on div at bounding box center [606, 131] width 132 height 293
click at [630, 194] on div at bounding box center [606, 131] width 132 height 293
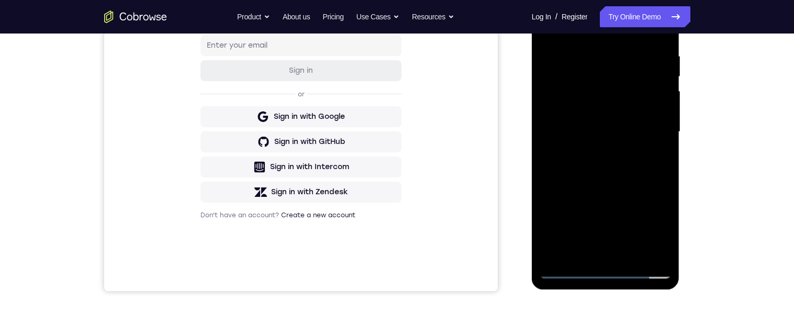
click at [654, 194] on div at bounding box center [606, 131] width 132 height 293
click at [580, 214] on div at bounding box center [606, 131] width 132 height 293
click at [650, 192] on div at bounding box center [606, 131] width 132 height 293
click at [658, 163] on div at bounding box center [606, 131] width 132 height 293
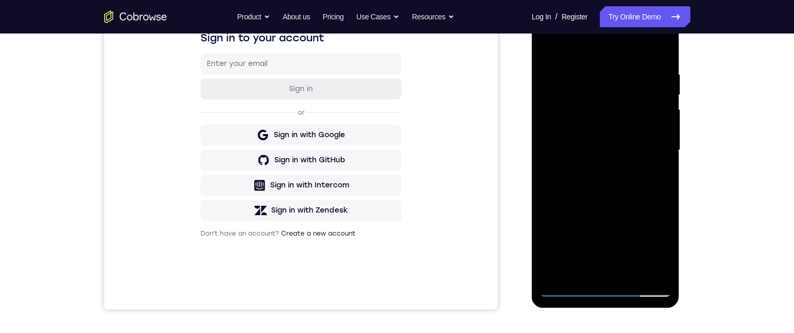
scroll to position [165, 0]
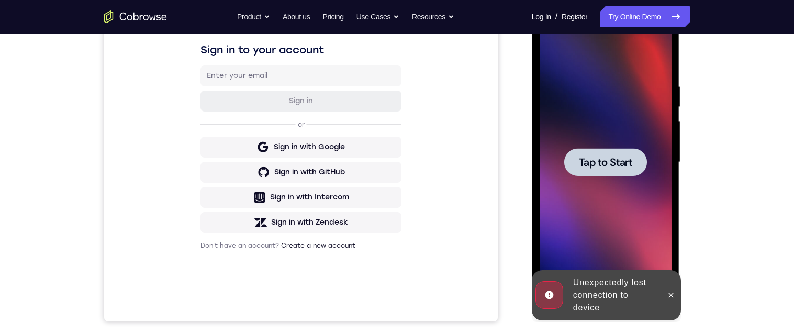
click at [680, 298] on div at bounding box center [671, 295] width 17 height 50
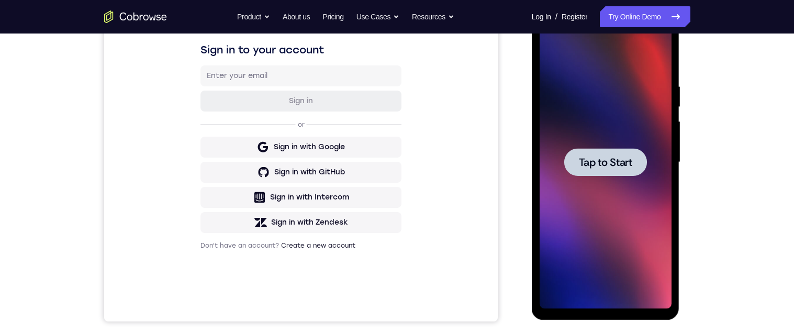
click at [607, 168] on span "Tap to Start" at bounding box center [605, 162] width 53 height 10
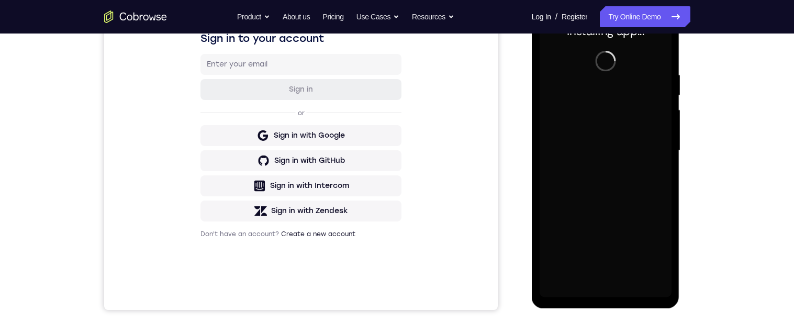
scroll to position [206, 0]
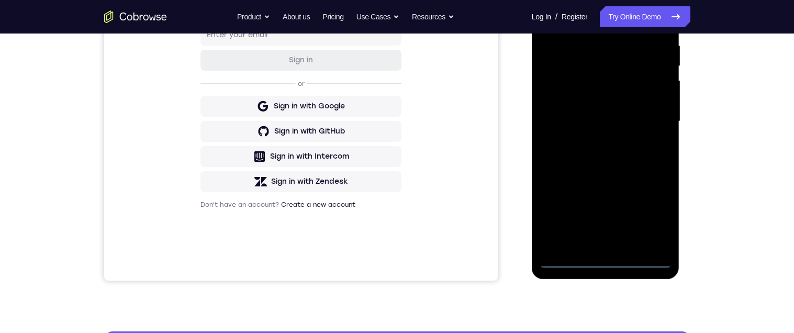
click at [607, 263] on div at bounding box center [606, 121] width 132 height 293
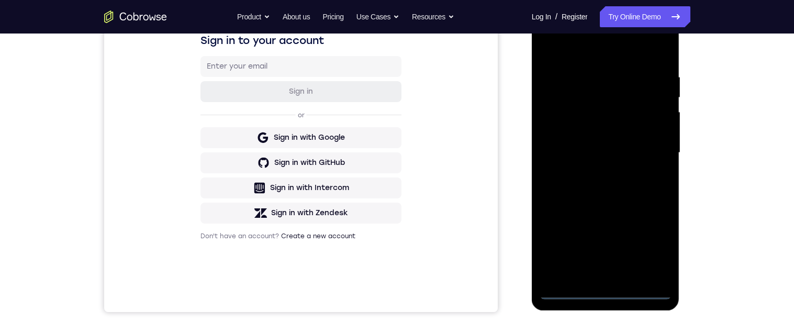
click at [656, 244] on div at bounding box center [606, 152] width 132 height 293
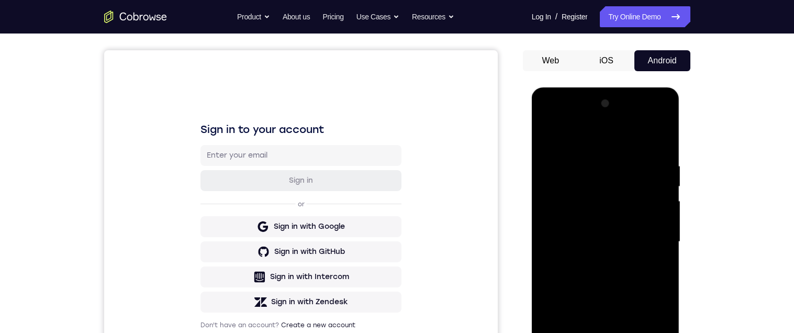
scroll to position [115, 0]
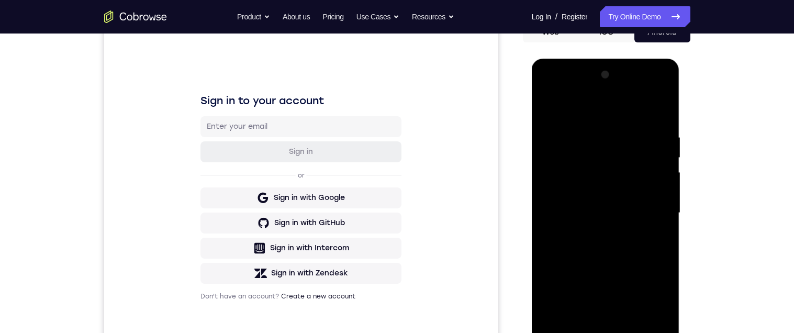
click at [606, 108] on div at bounding box center [606, 212] width 132 height 293
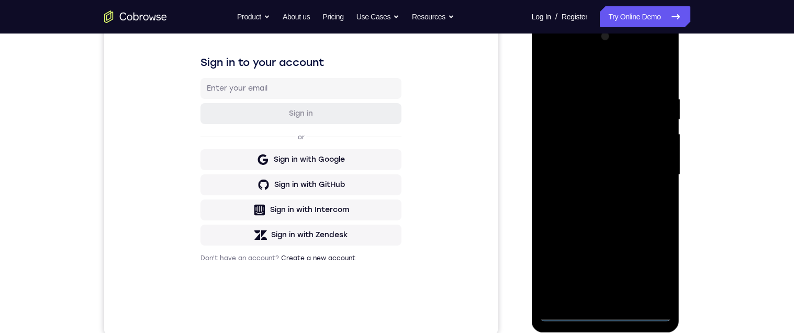
click at [650, 173] on div at bounding box center [606, 174] width 132 height 293
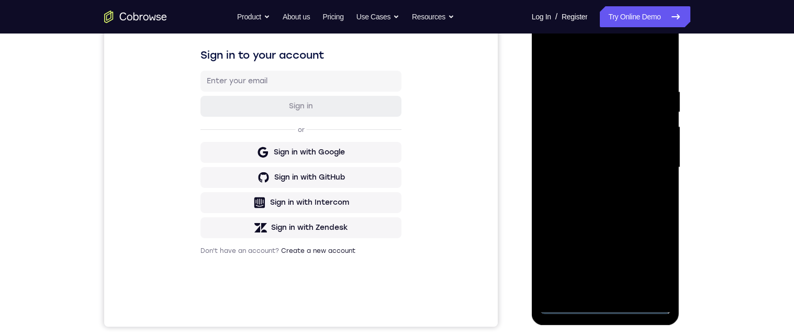
scroll to position [180, 0]
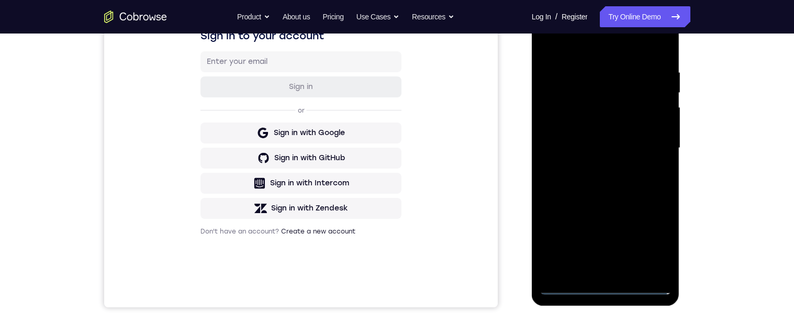
click at [596, 165] on div at bounding box center [606, 148] width 132 height 293
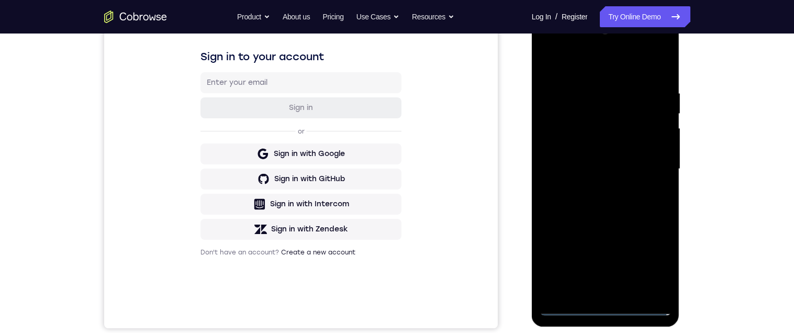
scroll to position [155, 0]
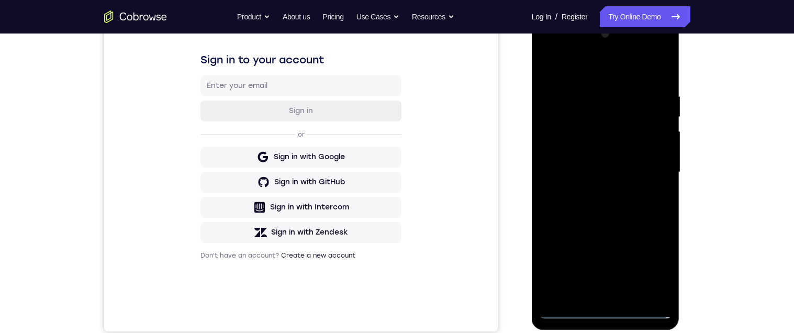
click at [630, 161] on div at bounding box center [606, 172] width 132 height 293
click at [576, 153] on div at bounding box center [606, 172] width 132 height 293
click at [597, 173] on div at bounding box center [606, 172] width 132 height 293
click at [616, 208] on div at bounding box center [606, 172] width 132 height 293
click at [602, 203] on div at bounding box center [606, 172] width 132 height 293
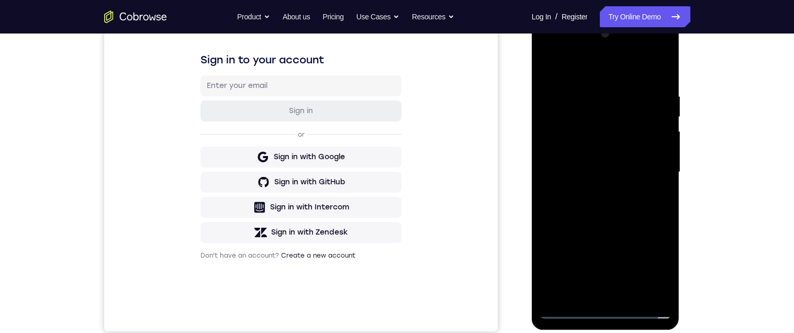
scroll to position [190, 0]
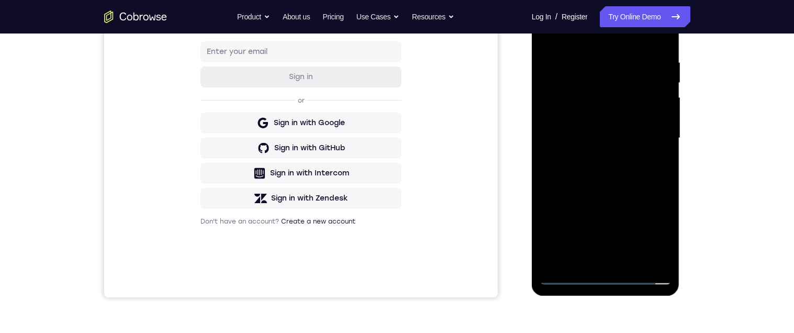
click at [613, 179] on div at bounding box center [606, 138] width 132 height 293
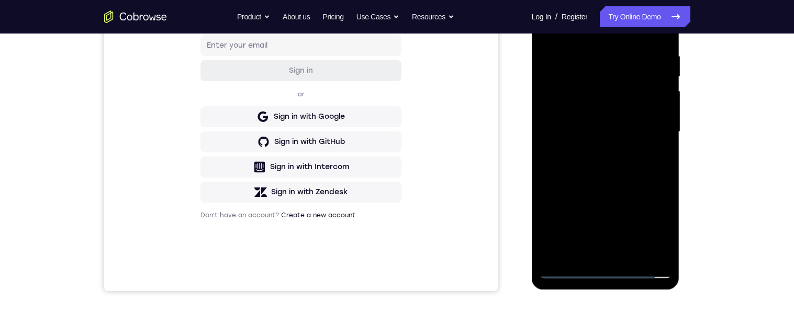
click at [630, 253] on div at bounding box center [606, 131] width 132 height 293
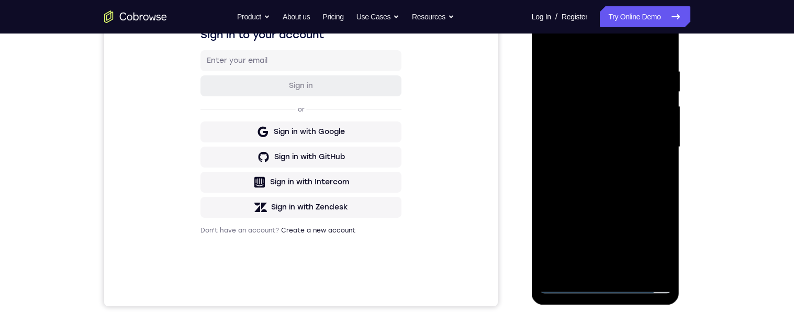
click at [600, 205] on div at bounding box center [606, 147] width 132 height 293
click at [604, 129] on div at bounding box center [606, 147] width 132 height 293
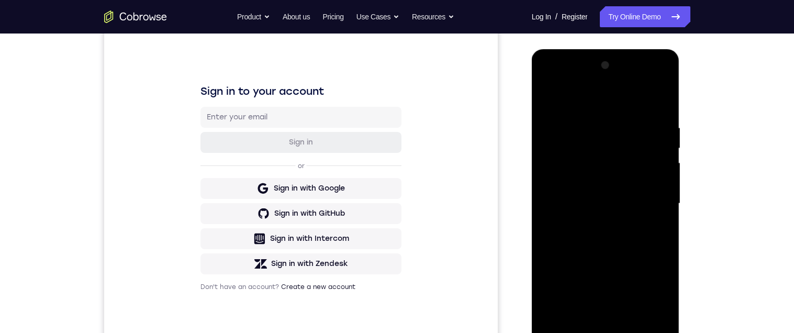
click at [547, 103] on div at bounding box center [606, 203] width 132 height 293
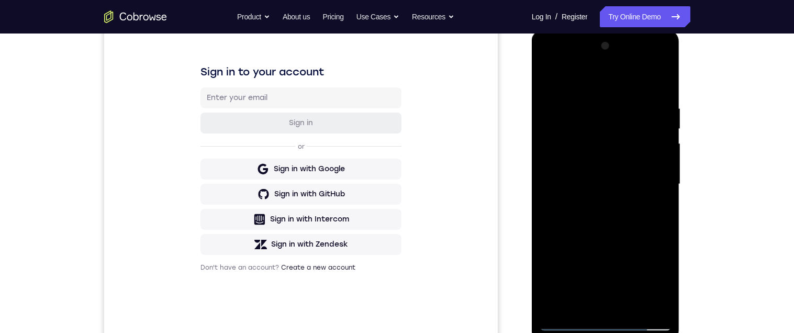
scroll to position [148, 0]
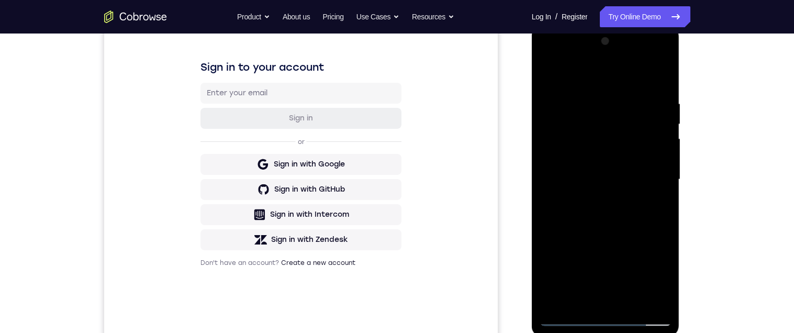
click at [595, 162] on div at bounding box center [606, 179] width 132 height 293
click at [582, 299] on div at bounding box center [606, 179] width 132 height 293
click at [624, 259] on div at bounding box center [606, 179] width 132 height 293
click at [624, 254] on div at bounding box center [606, 179] width 132 height 293
click at [659, 199] on div at bounding box center [606, 179] width 132 height 293
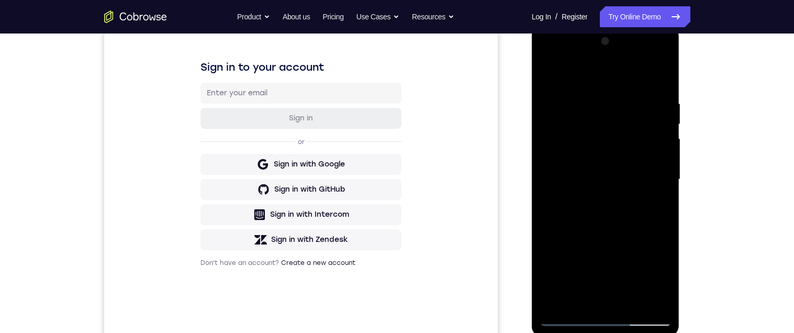
click at [546, 74] on div at bounding box center [606, 179] width 132 height 293
click at [552, 76] on div at bounding box center [606, 179] width 132 height 293
click at [630, 302] on div at bounding box center [606, 179] width 132 height 293
click at [587, 164] on div at bounding box center [606, 179] width 132 height 293
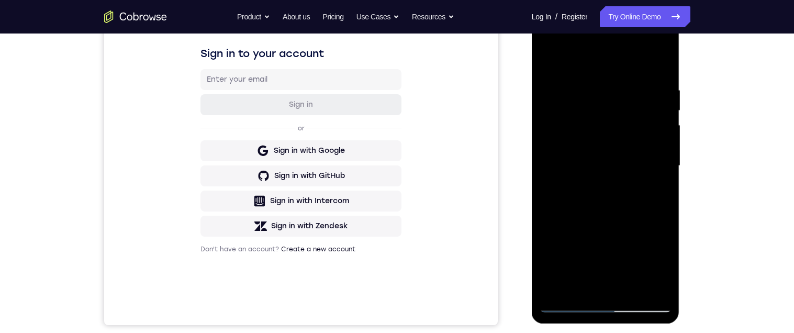
scroll to position [157, 0]
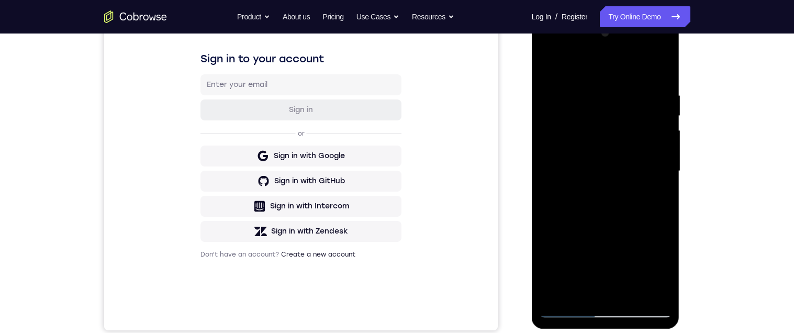
click at [583, 271] on div at bounding box center [606, 171] width 132 height 293
click at [640, 270] on div at bounding box center [606, 171] width 132 height 293
click at [585, 294] on div at bounding box center [606, 171] width 132 height 293
click at [633, 246] on div at bounding box center [606, 171] width 132 height 293
click at [640, 249] on div at bounding box center [606, 171] width 132 height 293
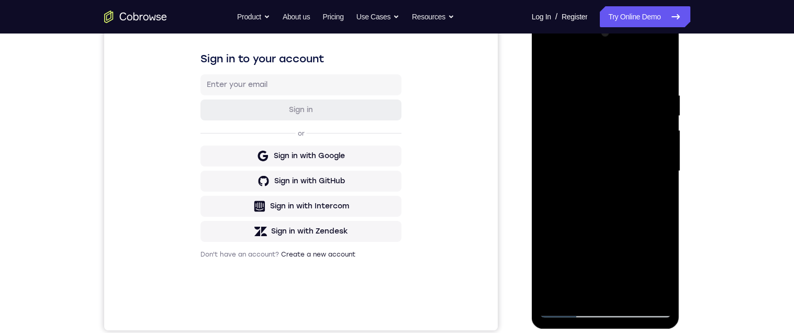
click at [658, 194] on div at bounding box center [606, 171] width 132 height 293
click at [547, 71] on div at bounding box center [606, 171] width 132 height 293
click at [549, 63] on div at bounding box center [606, 171] width 132 height 293
click at [577, 85] on div at bounding box center [606, 171] width 132 height 293
click at [658, 70] on div at bounding box center [606, 171] width 132 height 293
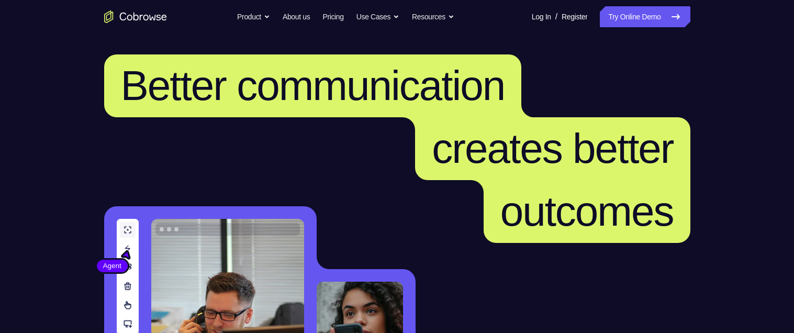
scroll to position [160, 0]
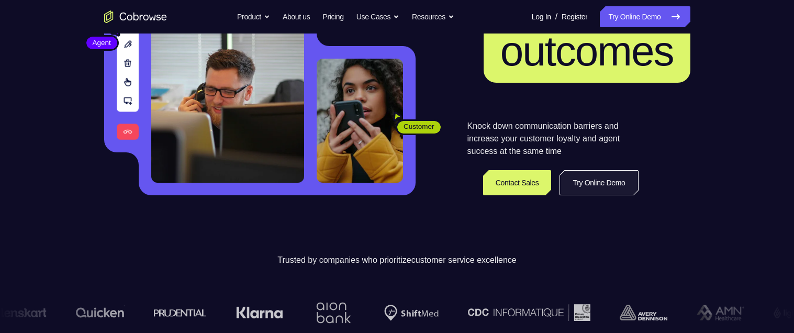
click at [593, 185] on link "Try Online Demo" at bounding box center [599, 182] width 79 height 25
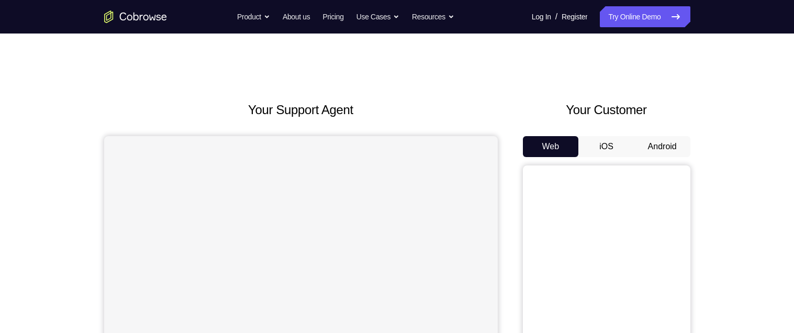
click at [668, 147] on button "Android" at bounding box center [663, 146] width 56 height 21
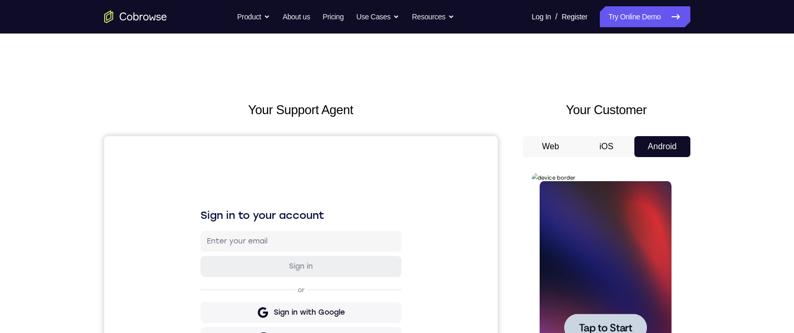
scroll to position [72, 0]
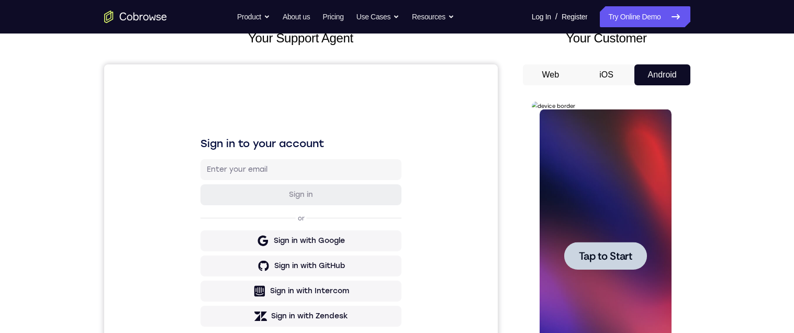
click at [592, 246] on div at bounding box center [605, 256] width 83 height 28
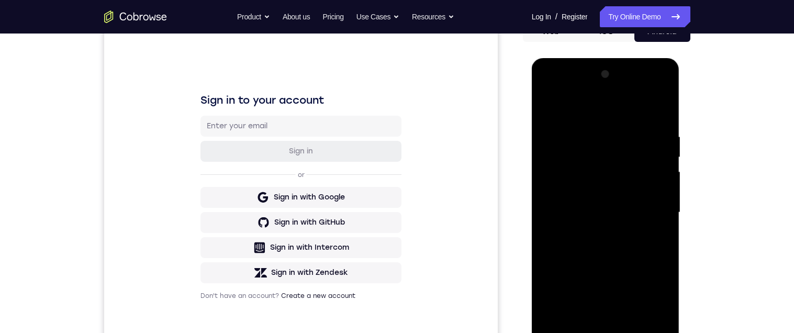
scroll to position [177, 0]
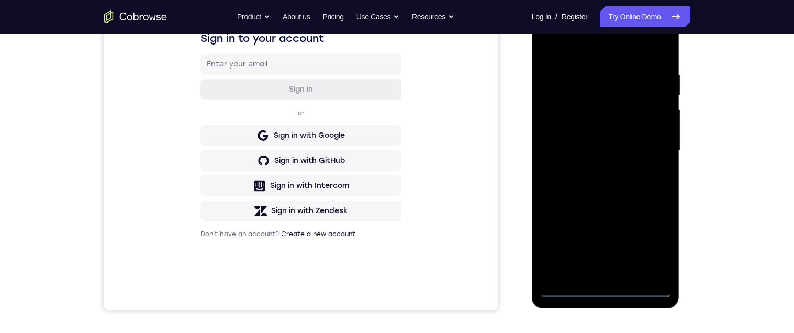
click at [613, 292] on div at bounding box center [606, 150] width 132 height 293
click at [658, 246] on div at bounding box center [606, 150] width 132 height 293
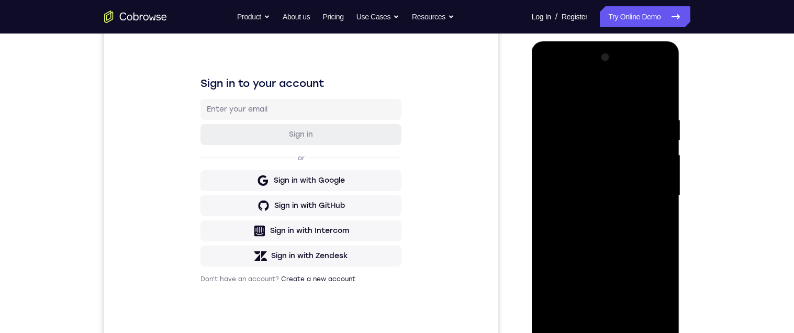
click at [616, 90] on div at bounding box center [606, 195] width 132 height 293
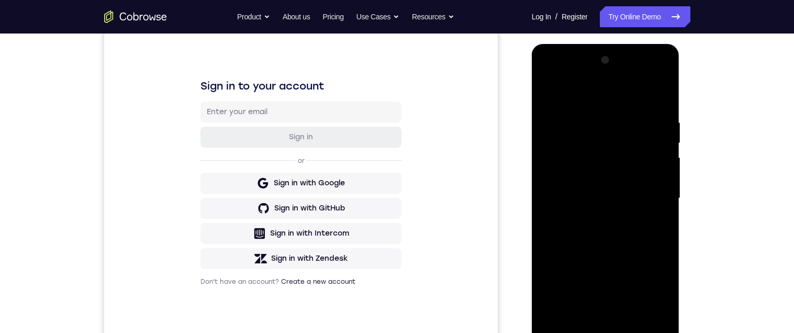
click at [648, 195] on div at bounding box center [606, 198] width 132 height 293
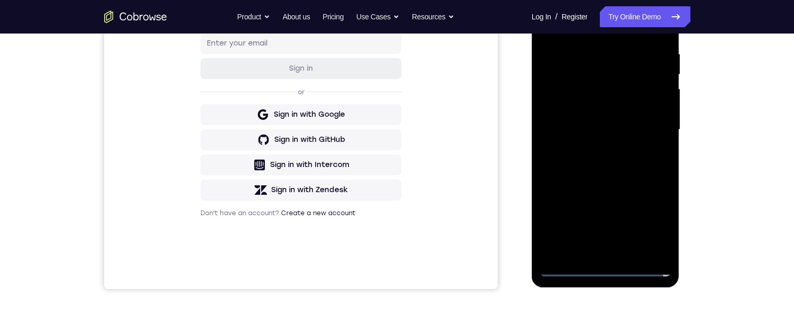
click at [596, 257] on div at bounding box center [606, 129] width 132 height 293
click at [639, 119] on div at bounding box center [606, 129] width 132 height 293
click at [613, 105] on div at bounding box center [606, 129] width 132 height 293
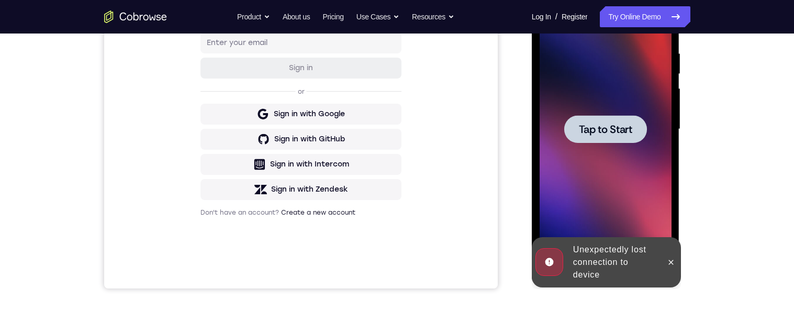
click at [606, 124] on span "Tap to Start" at bounding box center [605, 129] width 53 height 10
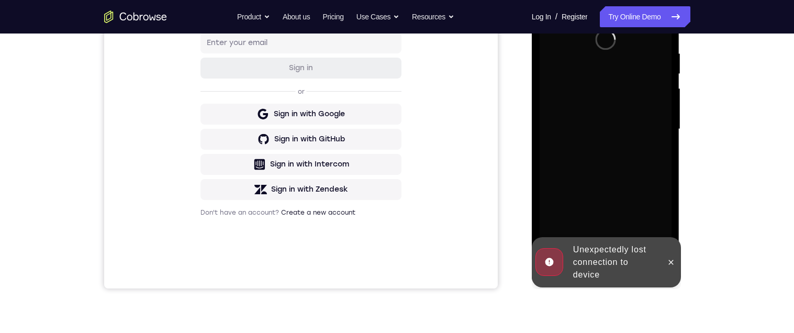
click at [680, 264] on div at bounding box center [671, 262] width 17 height 50
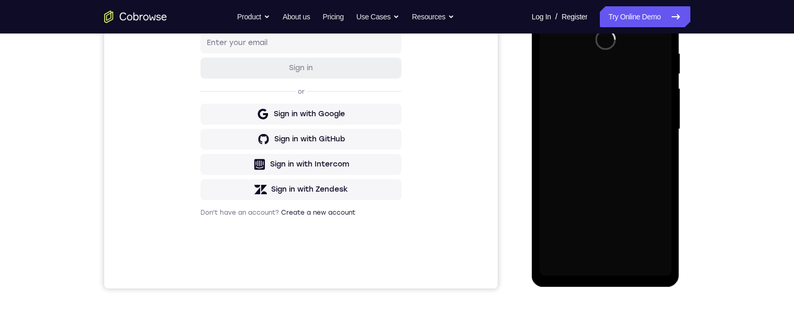
click at [670, 264] on div at bounding box center [606, 129] width 132 height 293
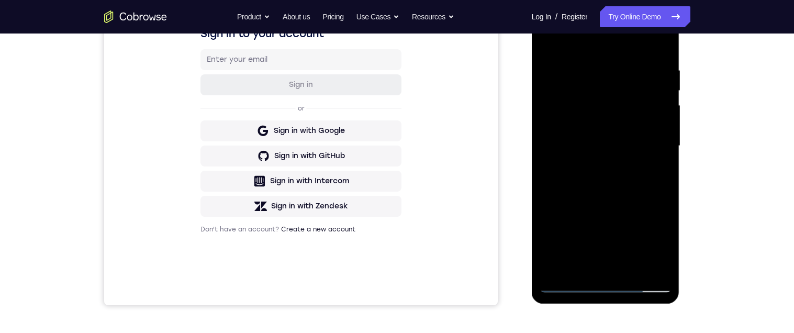
scroll to position [184, 0]
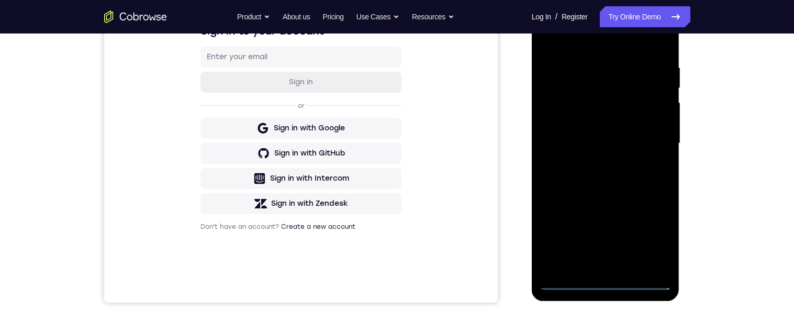
click at [612, 288] on div at bounding box center [606, 143] width 132 height 293
click at [597, 286] on div at bounding box center [606, 143] width 132 height 293
click at [599, 288] on div at bounding box center [606, 143] width 132 height 293
click at [613, 280] on div at bounding box center [606, 143] width 132 height 293
click at [601, 290] on div at bounding box center [606, 143] width 132 height 293
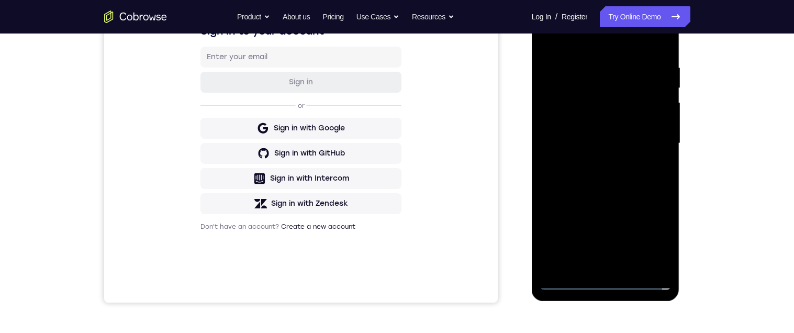
click at [596, 290] on div at bounding box center [606, 143] width 132 height 293
click at [647, 238] on div at bounding box center [606, 143] width 132 height 293
click at [563, 39] on div at bounding box center [606, 143] width 132 height 293
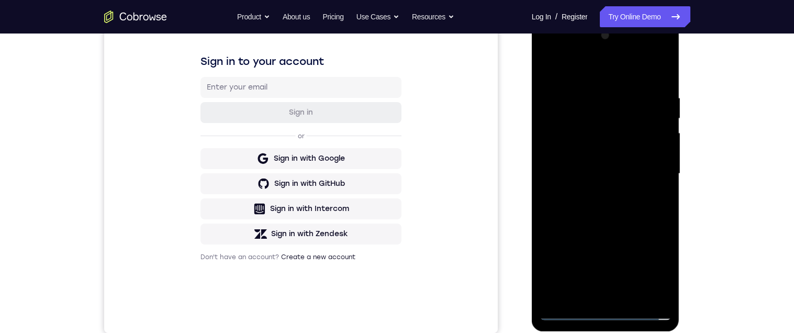
click at [647, 173] on div at bounding box center [606, 173] width 132 height 293
click at [596, 196] on div at bounding box center [606, 173] width 132 height 293
click at [554, 166] on div at bounding box center [606, 173] width 132 height 293
click at [618, 152] on div at bounding box center [606, 173] width 132 height 293
click at [621, 174] on div at bounding box center [606, 173] width 132 height 293
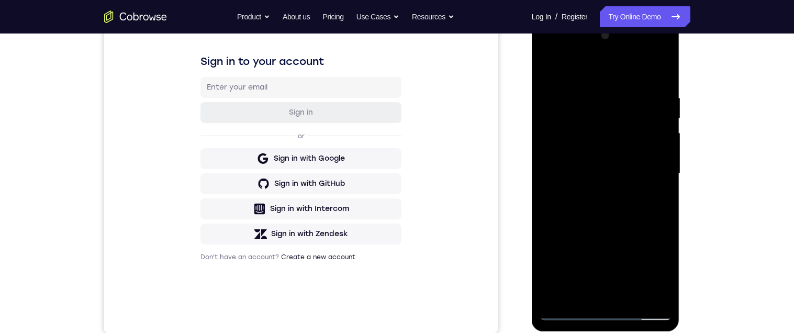
click at [608, 209] on div at bounding box center [606, 173] width 132 height 293
click at [663, 84] on div at bounding box center [606, 173] width 132 height 293
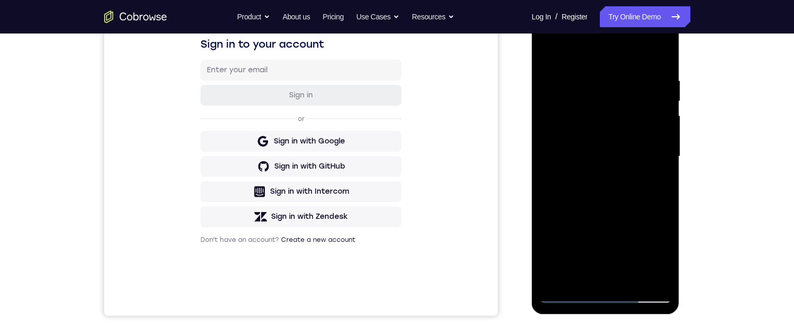
scroll to position [172, 0]
click at [664, 181] on div at bounding box center [606, 155] width 132 height 293
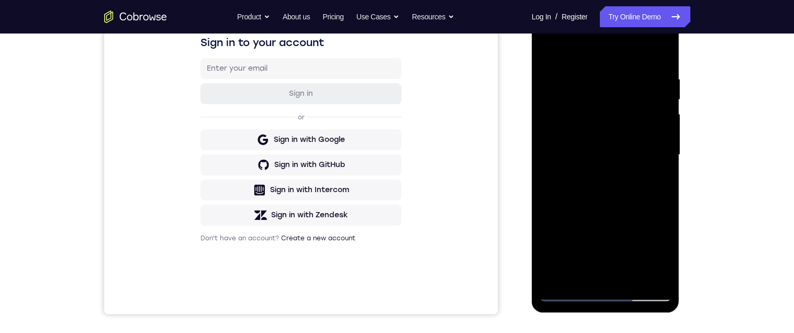
click at [667, 181] on div at bounding box center [606, 154] width 132 height 293
click at [666, 180] on div at bounding box center [606, 154] width 132 height 293
click at [664, 178] on div at bounding box center [606, 154] width 132 height 293
click at [665, 180] on div at bounding box center [606, 154] width 132 height 293
click at [668, 179] on div at bounding box center [606, 154] width 132 height 293
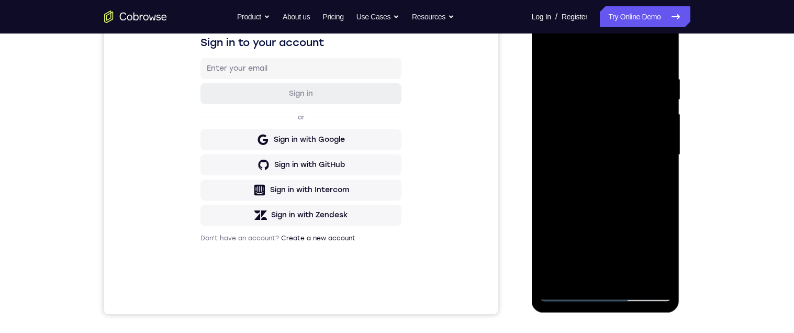
click at [667, 177] on div at bounding box center [606, 154] width 132 height 293
click at [666, 180] on div at bounding box center [606, 154] width 132 height 293
click at [667, 181] on div at bounding box center [606, 154] width 132 height 293
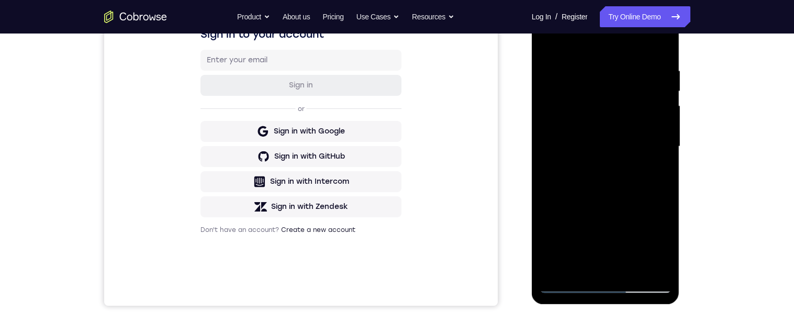
scroll to position [181, 0]
click at [550, 245] on div at bounding box center [606, 147] width 132 height 293
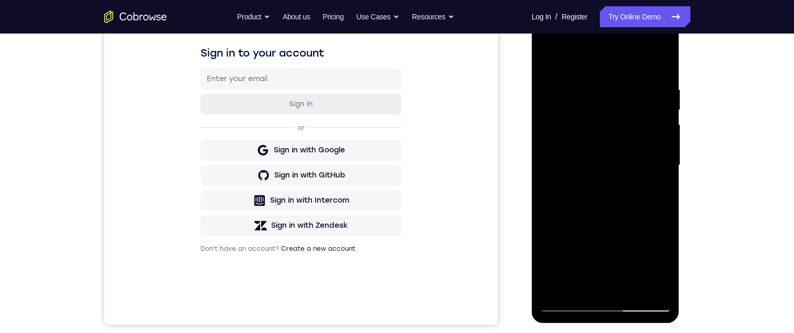
scroll to position [162, 0]
click at [634, 298] on div at bounding box center [606, 165] width 132 height 293
click at [634, 291] on div at bounding box center [606, 165] width 132 height 293
click at [604, 226] on div at bounding box center [606, 165] width 132 height 293
click at [605, 150] on div at bounding box center [606, 165] width 132 height 293
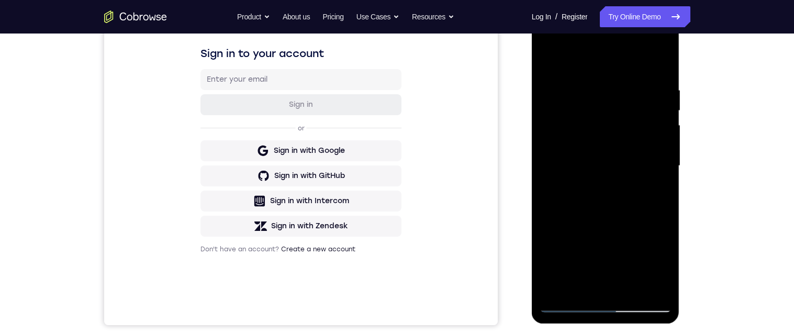
click at [637, 266] on div at bounding box center [606, 165] width 132 height 293
click at [636, 267] on div at bounding box center [606, 165] width 132 height 293
click at [665, 267] on div at bounding box center [606, 165] width 132 height 293
click at [655, 194] on div at bounding box center [606, 165] width 132 height 293
click at [546, 64] on div at bounding box center [606, 165] width 132 height 293
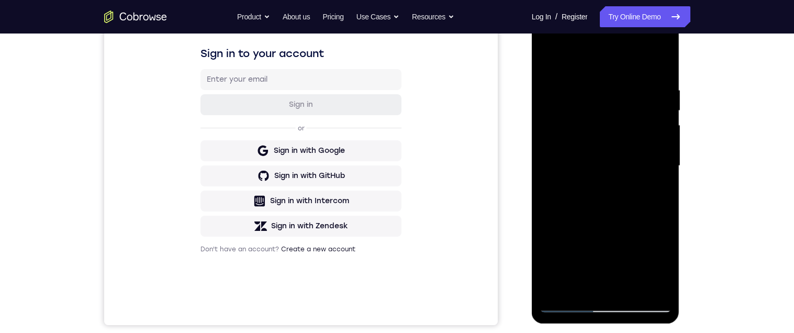
click at [573, 168] on div at bounding box center [606, 165] width 132 height 293
click at [544, 64] on div at bounding box center [606, 165] width 132 height 293
click at [546, 57] on div at bounding box center [606, 165] width 132 height 293
click at [594, 90] on div at bounding box center [606, 165] width 132 height 293
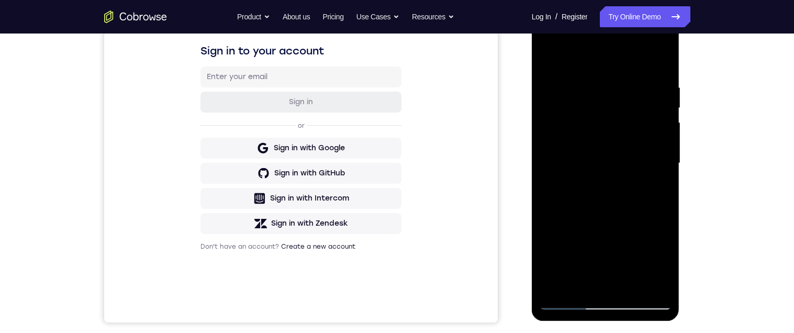
click at [653, 159] on div at bounding box center [606, 163] width 132 height 293
click at [665, 163] on div at bounding box center [606, 163] width 132 height 293
click at [643, 170] on div at bounding box center [606, 162] width 132 height 293
click at [658, 177] on div at bounding box center [606, 162] width 132 height 293
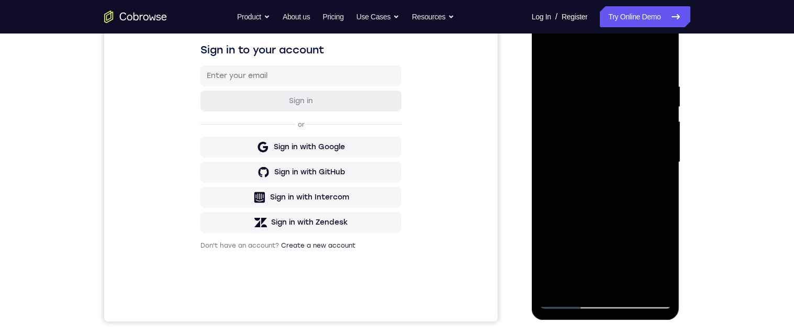
click at [550, 181] on div at bounding box center [606, 162] width 132 height 293
click at [553, 193] on div at bounding box center [606, 162] width 132 height 293
click at [659, 184] on div at bounding box center [606, 162] width 132 height 293
click at [659, 180] on div at bounding box center [606, 162] width 132 height 293
click at [671, 182] on div at bounding box center [606, 162] width 132 height 293
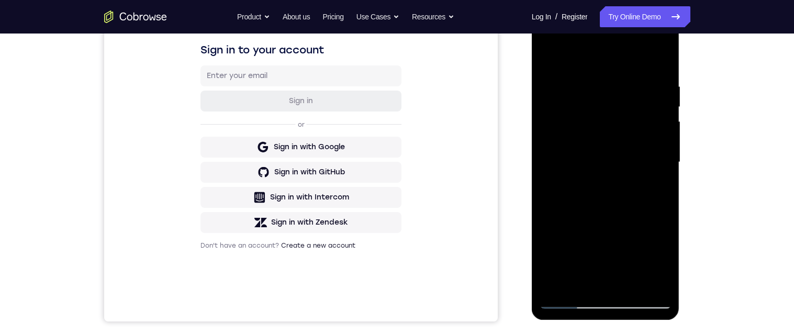
click at [661, 184] on div at bounding box center [606, 162] width 132 height 293
click at [658, 189] on div at bounding box center [606, 162] width 132 height 293
click at [656, 192] on div at bounding box center [606, 161] width 132 height 293
click at [663, 194] on div at bounding box center [606, 161] width 132 height 293
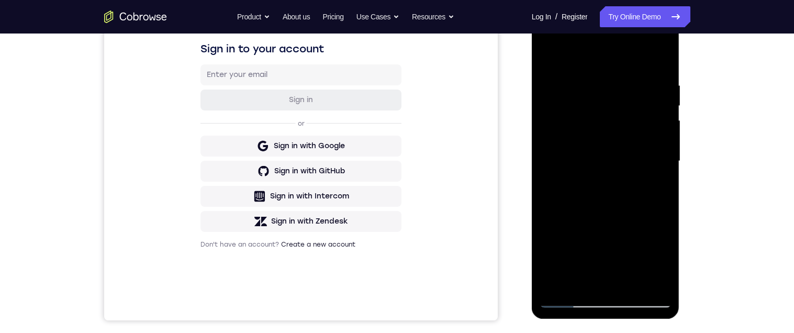
click at [663, 194] on div at bounding box center [606, 161] width 132 height 293
click at [663, 195] on div at bounding box center [606, 161] width 132 height 293
click at [663, 196] on div at bounding box center [606, 161] width 132 height 293
click at [663, 199] on div at bounding box center [606, 161] width 132 height 293
click at [664, 197] on div at bounding box center [606, 161] width 132 height 293
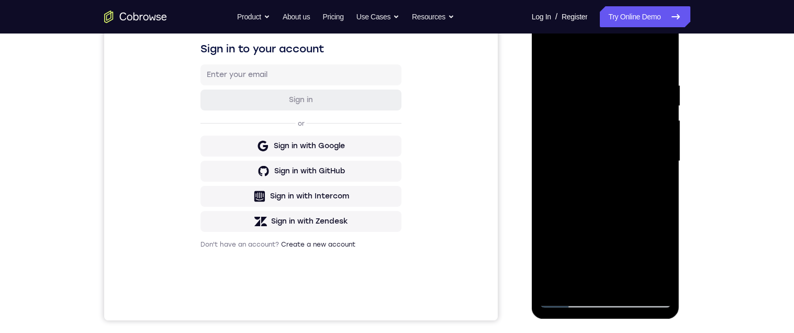
click at [664, 196] on div at bounding box center [606, 161] width 132 height 293
click at [666, 198] on div at bounding box center [606, 161] width 132 height 293
click at [663, 202] on div at bounding box center [606, 161] width 132 height 293
click at [663, 201] on div at bounding box center [606, 161] width 132 height 293
click at [663, 202] on div at bounding box center [606, 161] width 132 height 293
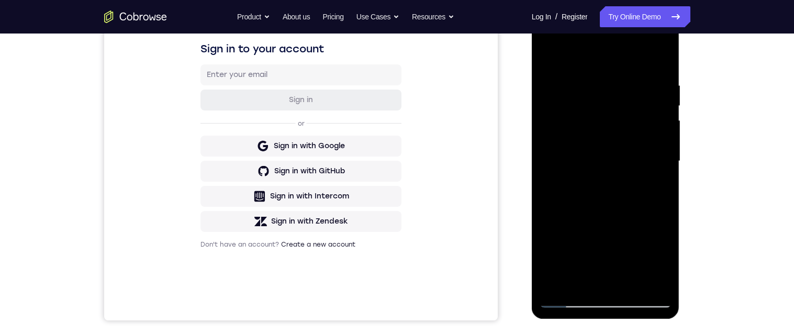
click at [663, 203] on div at bounding box center [606, 161] width 132 height 293
click at [663, 199] on div at bounding box center [606, 161] width 132 height 293
click at [666, 200] on div at bounding box center [606, 161] width 132 height 293
click at [663, 203] on div at bounding box center [606, 161] width 132 height 293
click at [660, 197] on div at bounding box center [606, 161] width 132 height 293
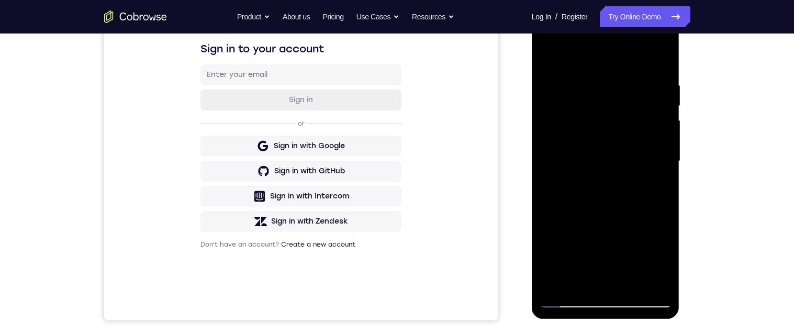
click at [659, 177] on div at bounding box center [606, 161] width 132 height 293
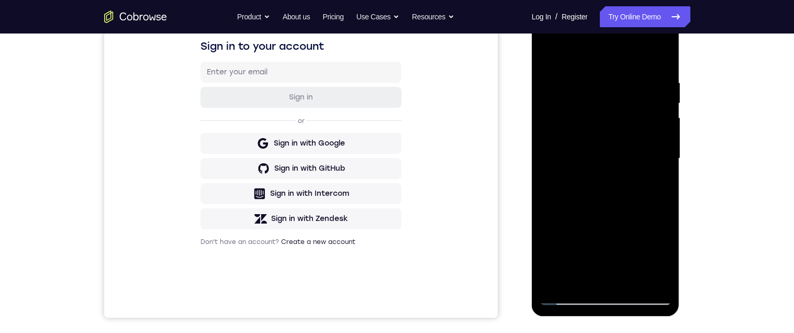
click at [661, 185] on div at bounding box center [606, 158] width 132 height 293
click at [666, 186] on div at bounding box center [606, 158] width 132 height 293
click at [658, 191] on div at bounding box center [606, 158] width 132 height 293
click at [665, 189] on div at bounding box center [606, 158] width 132 height 293
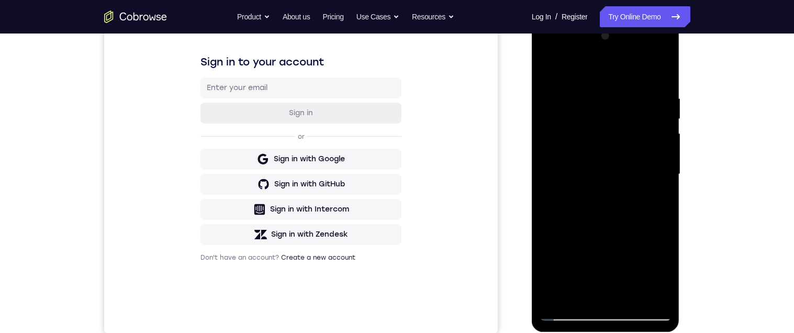
scroll to position [151, 0]
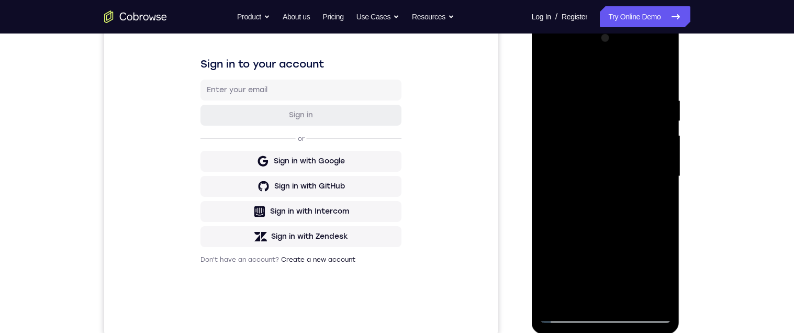
click at [660, 198] on div at bounding box center [606, 176] width 132 height 293
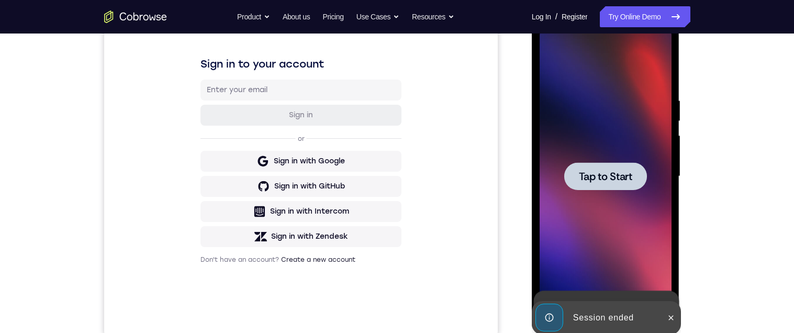
scroll to position [150, 0]
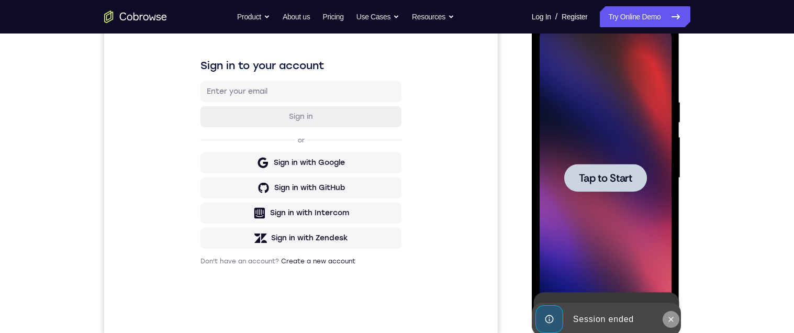
click at [664, 315] on button at bounding box center [671, 319] width 17 height 17
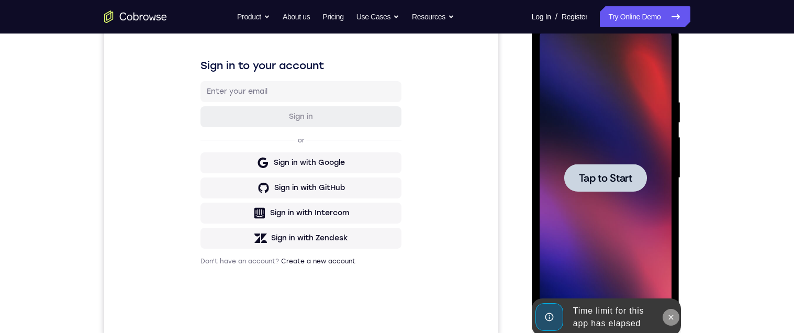
click at [670, 323] on button at bounding box center [671, 317] width 17 height 17
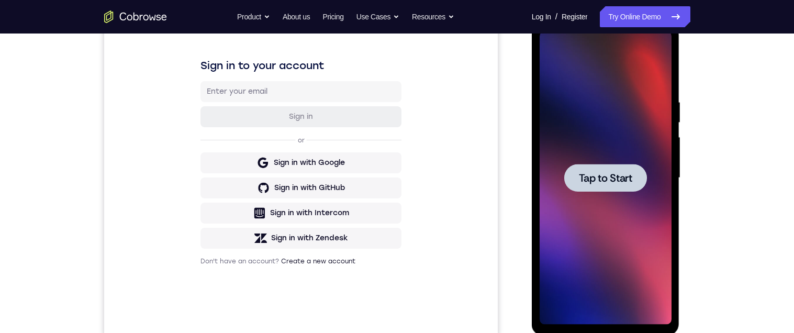
click at [583, 170] on div at bounding box center [605, 178] width 83 height 28
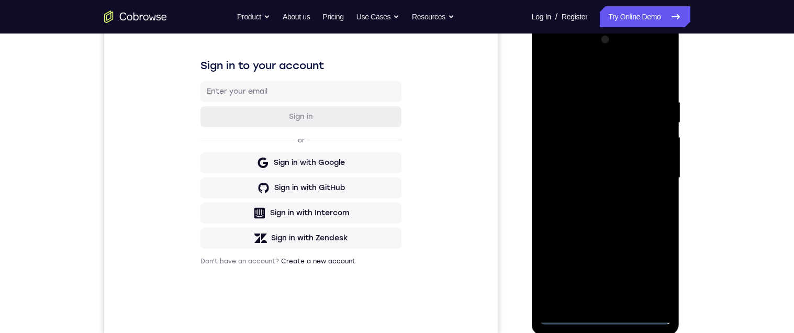
click at [607, 318] on div at bounding box center [606, 177] width 132 height 293
